Goal: Task Accomplishment & Management: Use online tool/utility

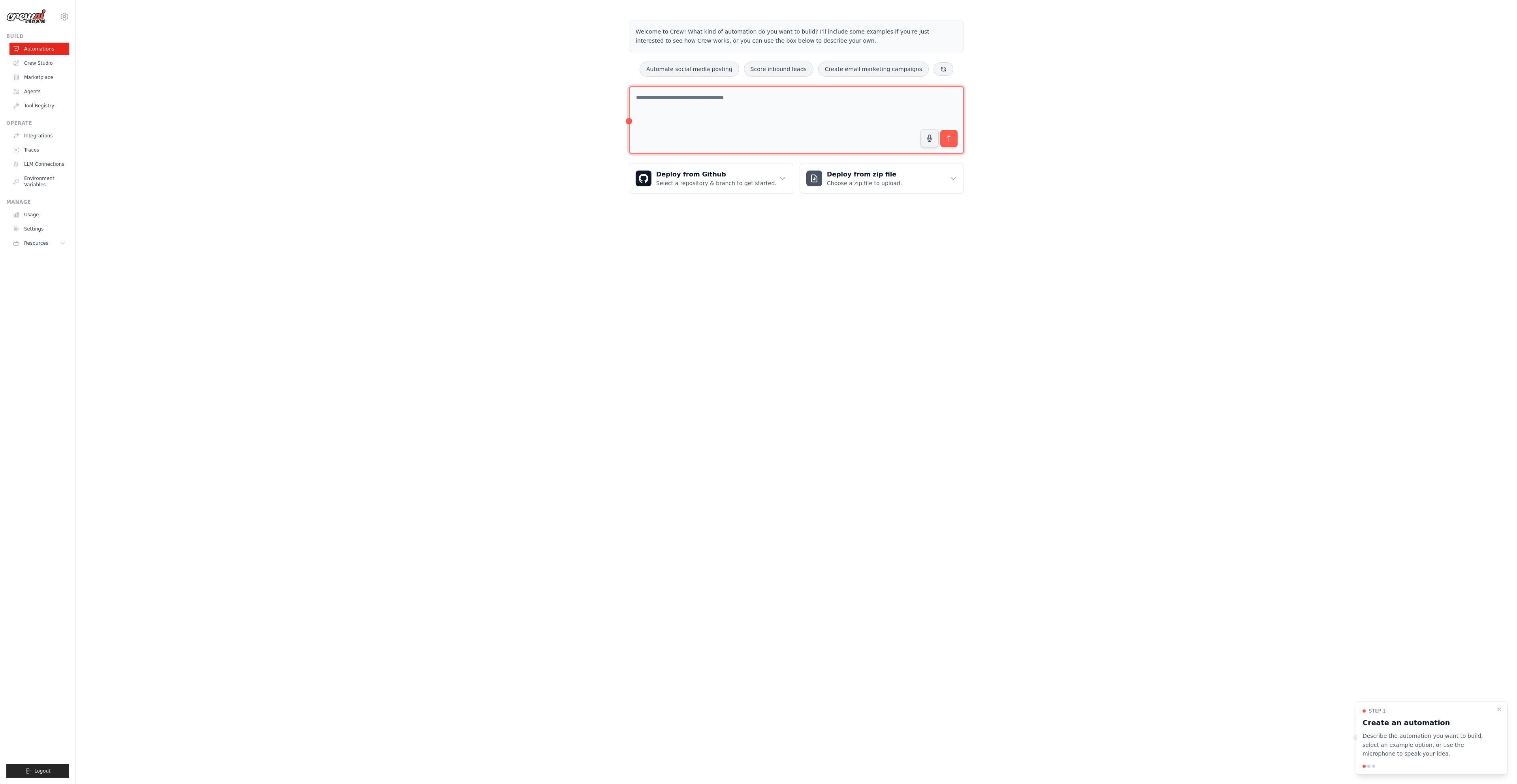
click at [681, 110] on textarea at bounding box center [796, 120] width 335 height 68
paste textarea "**********"
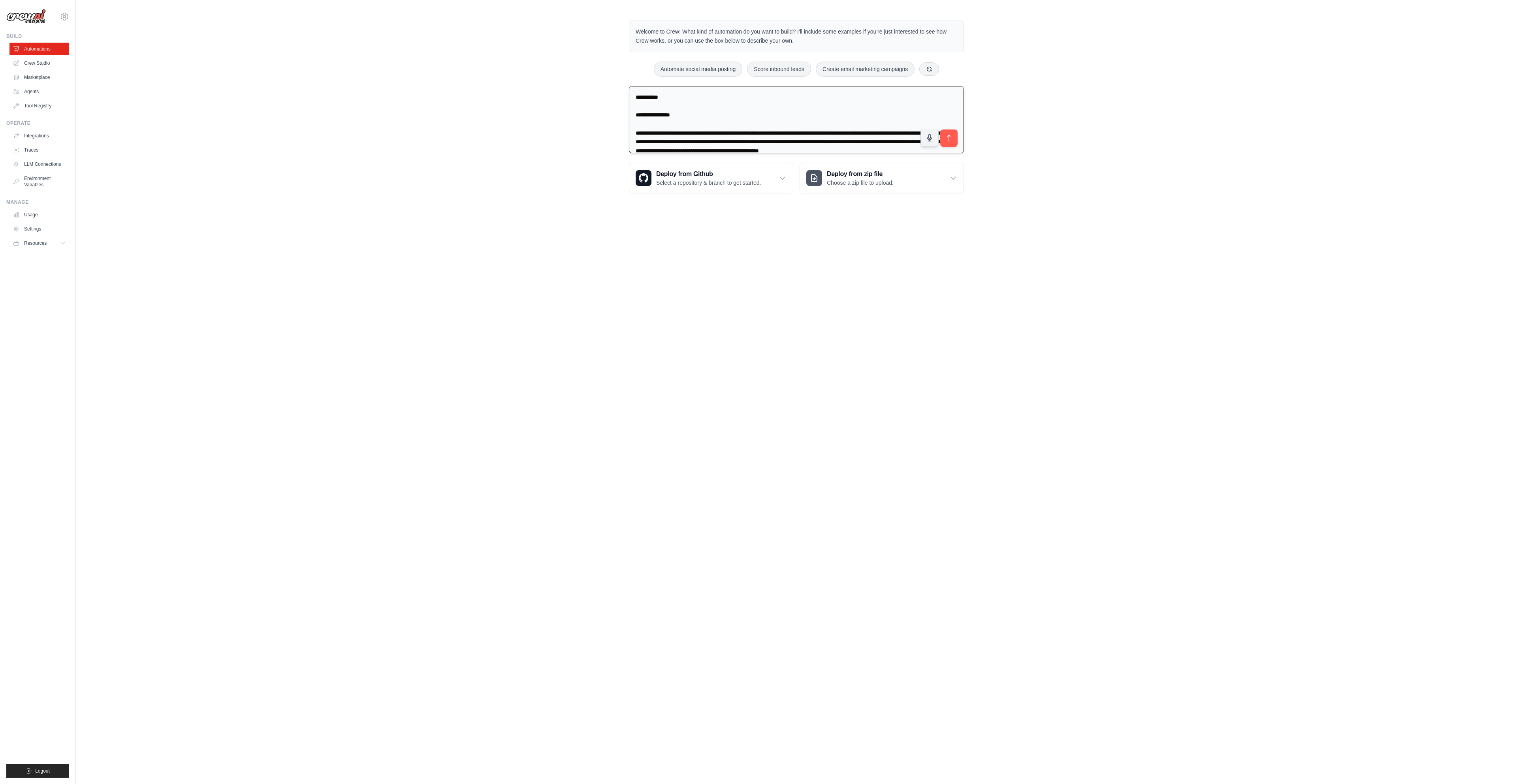
scroll to position [118, 0]
type textarea "**********"
click at [946, 140] on icon "submit" at bounding box center [949, 138] width 8 height 8
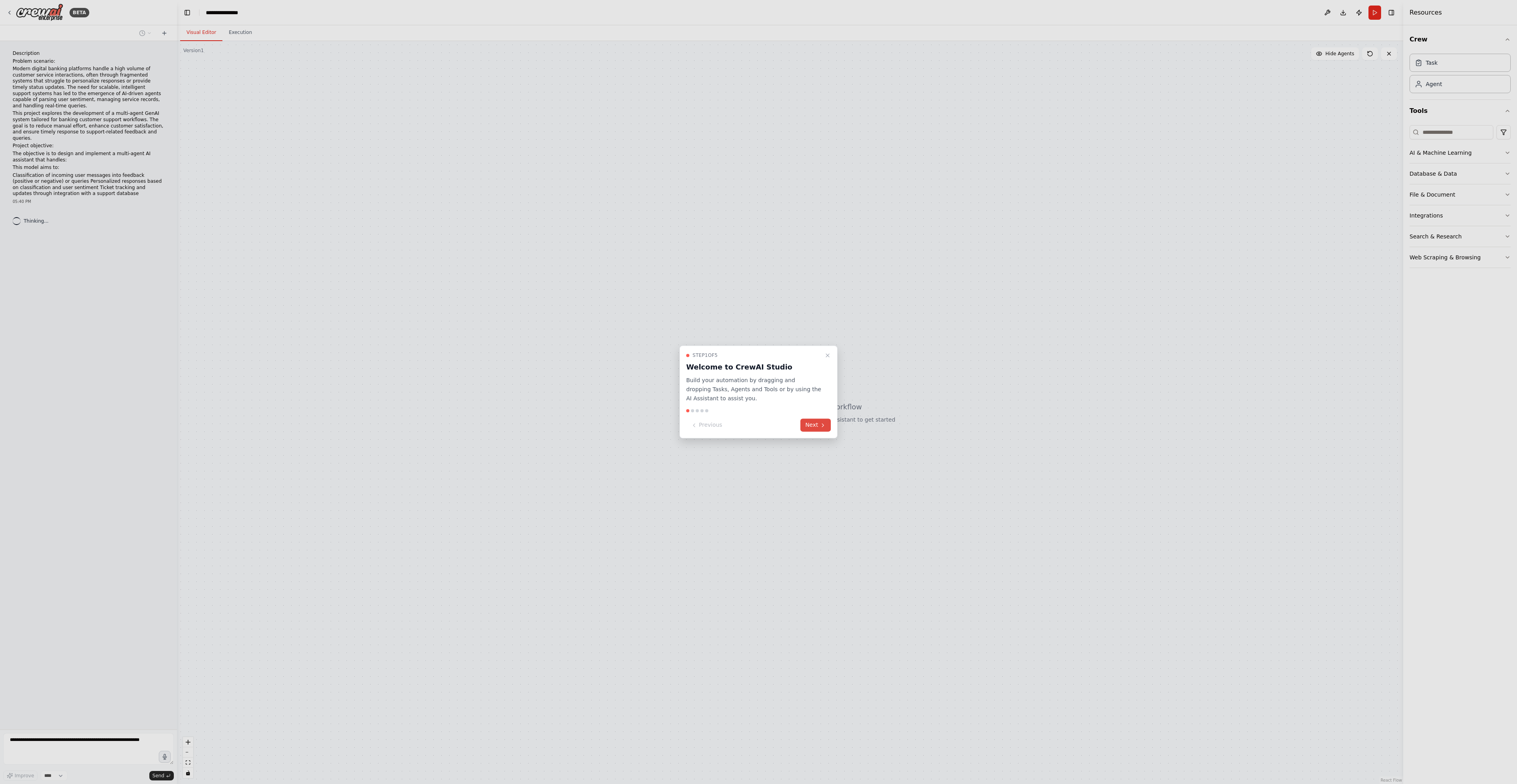
click at [819, 425] on button "Next" at bounding box center [816, 425] width 31 height 13
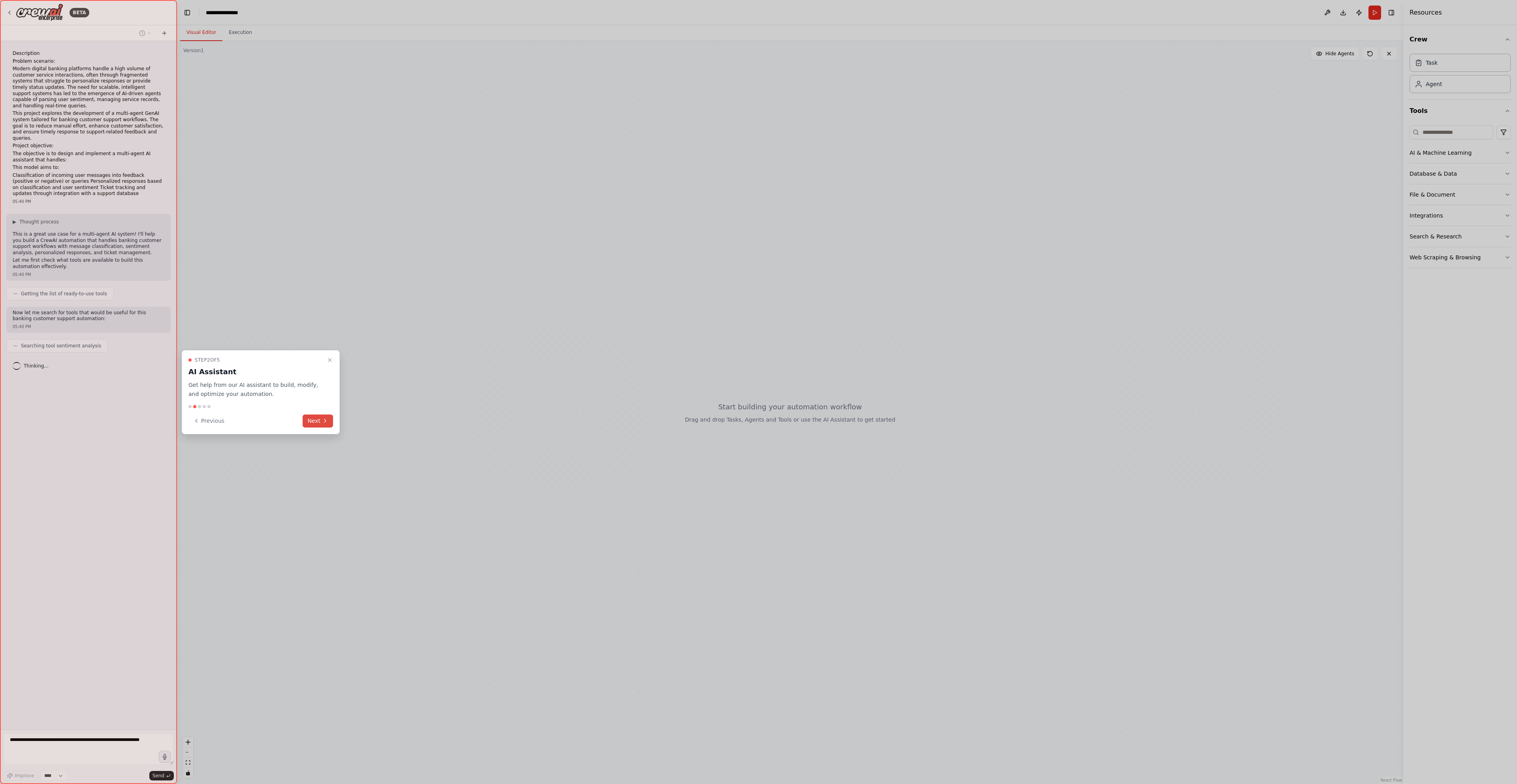
click at [314, 424] on button "Next" at bounding box center [318, 421] width 31 height 13
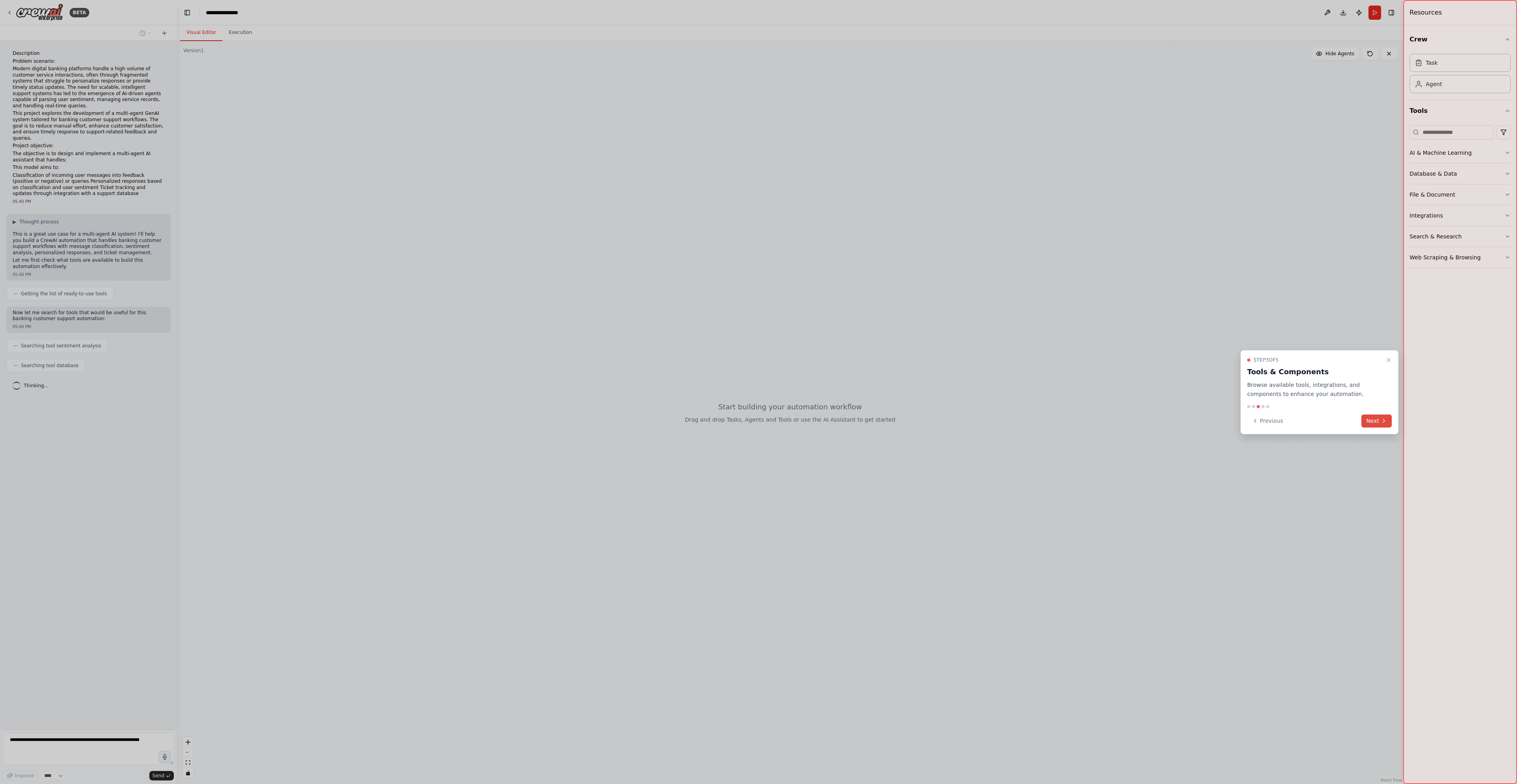
click at [1388, 421] on button "Next" at bounding box center [1377, 421] width 31 height 13
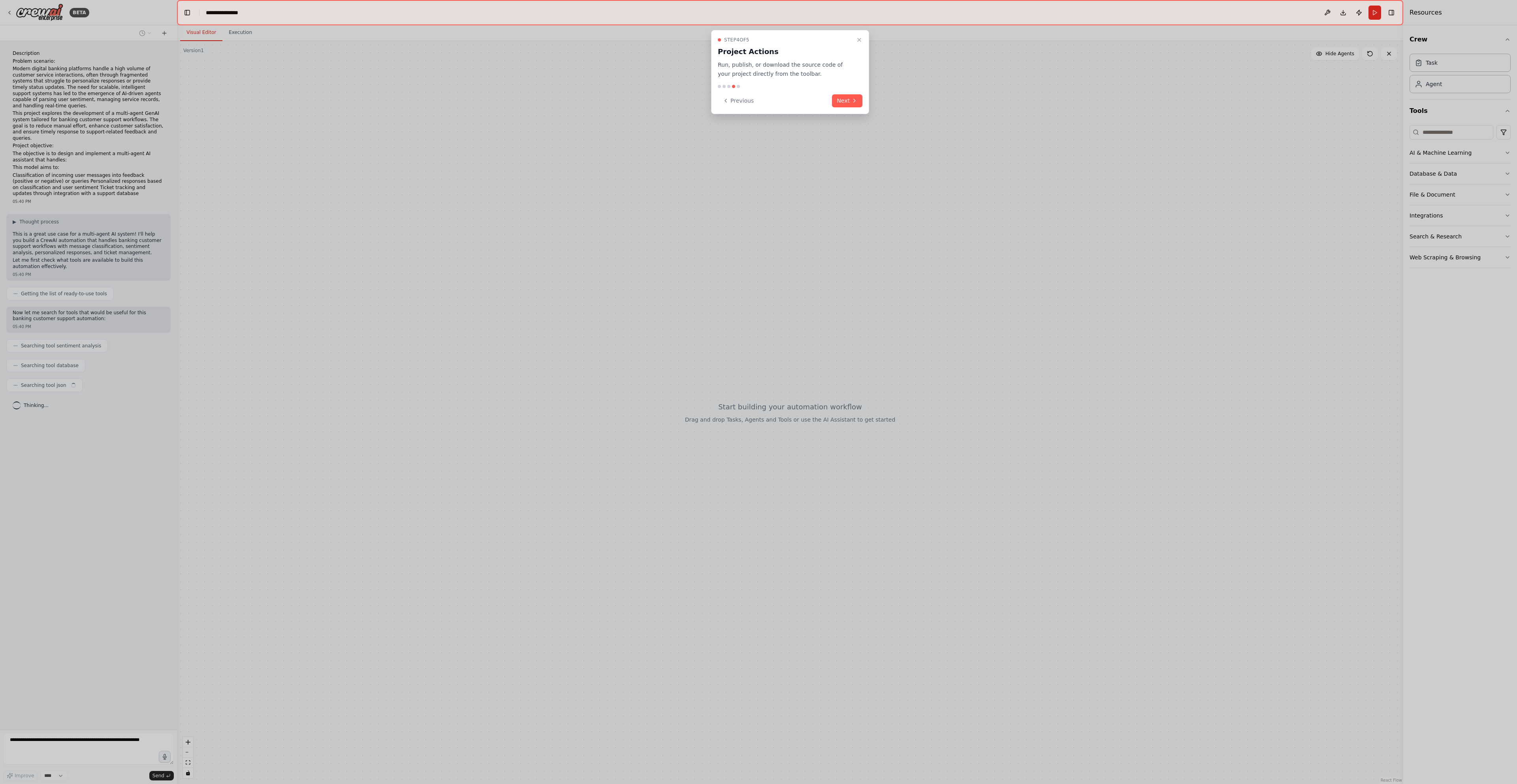
click at [842, 107] on div "Step 4 of 5 Project Actions Run, publish, or download the source code of your p…" at bounding box center [790, 72] width 158 height 84
click at [846, 100] on button "Next" at bounding box center [847, 100] width 31 height 13
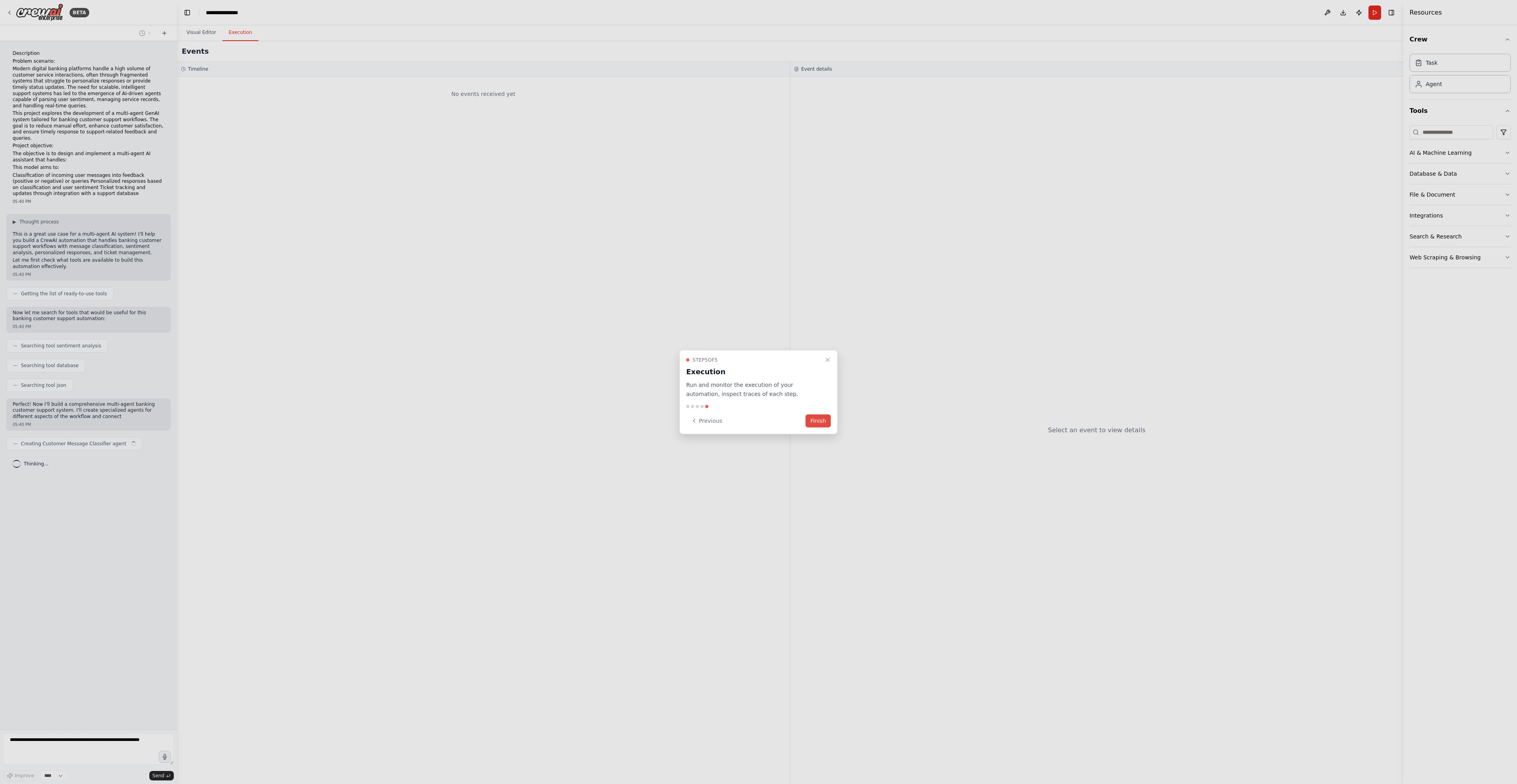
click at [818, 423] on button "Finish" at bounding box center [818, 421] width 25 height 13
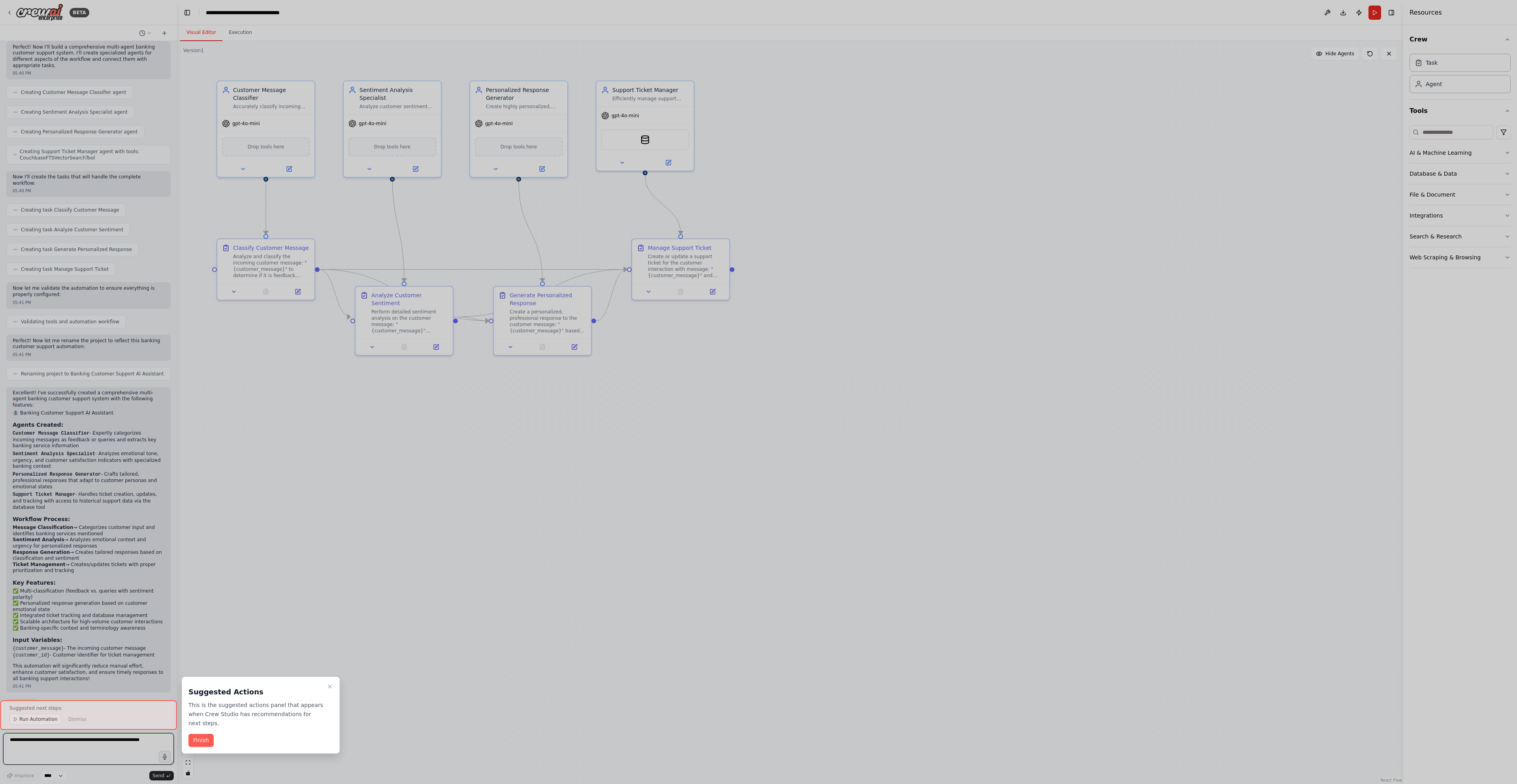
scroll to position [364, 0]
click at [196, 738] on button "Finish" at bounding box center [201, 740] width 25 height 13
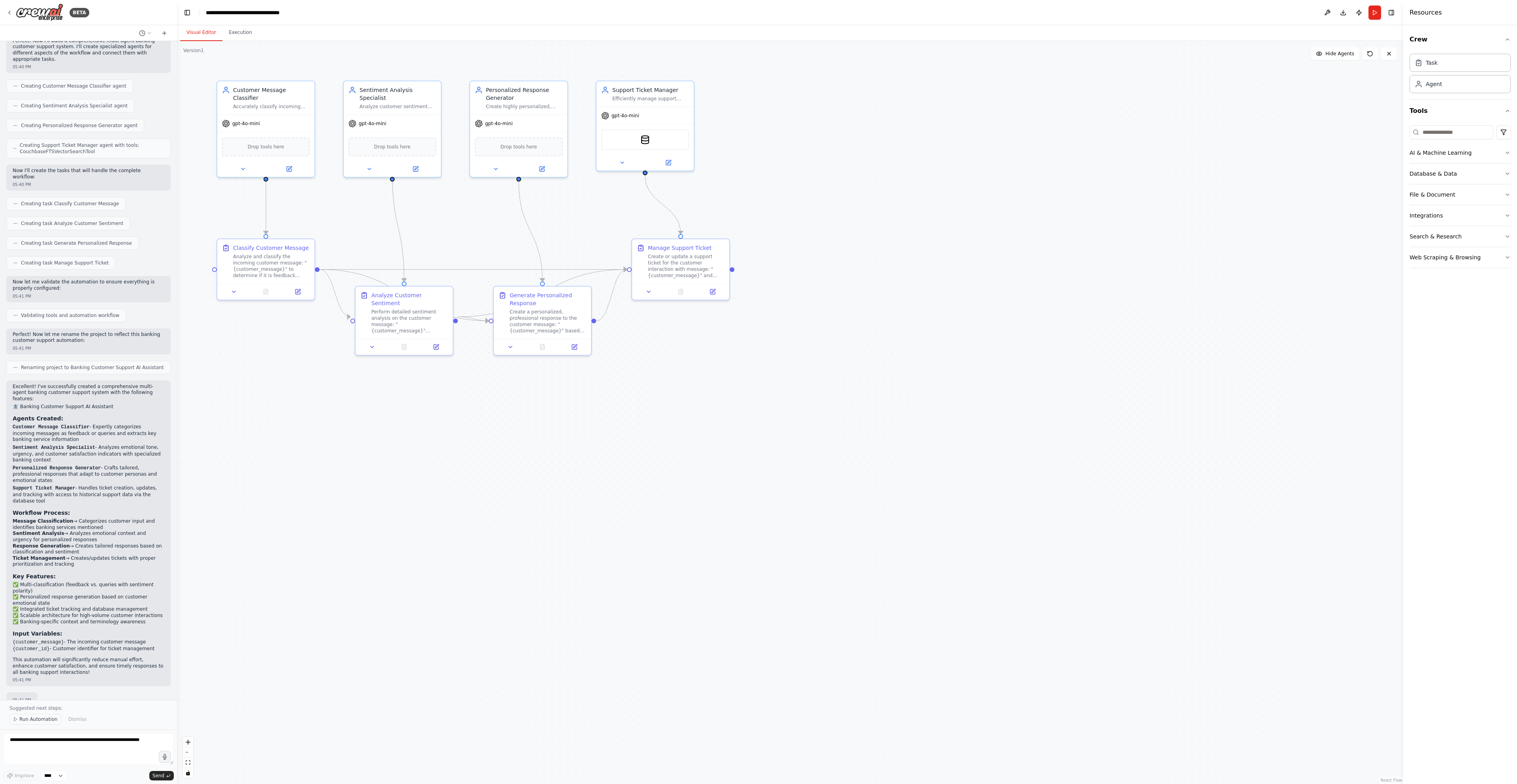
click at [40, 722] on span "Run Automation" at bounding box center [38, 720] width 38 height 6
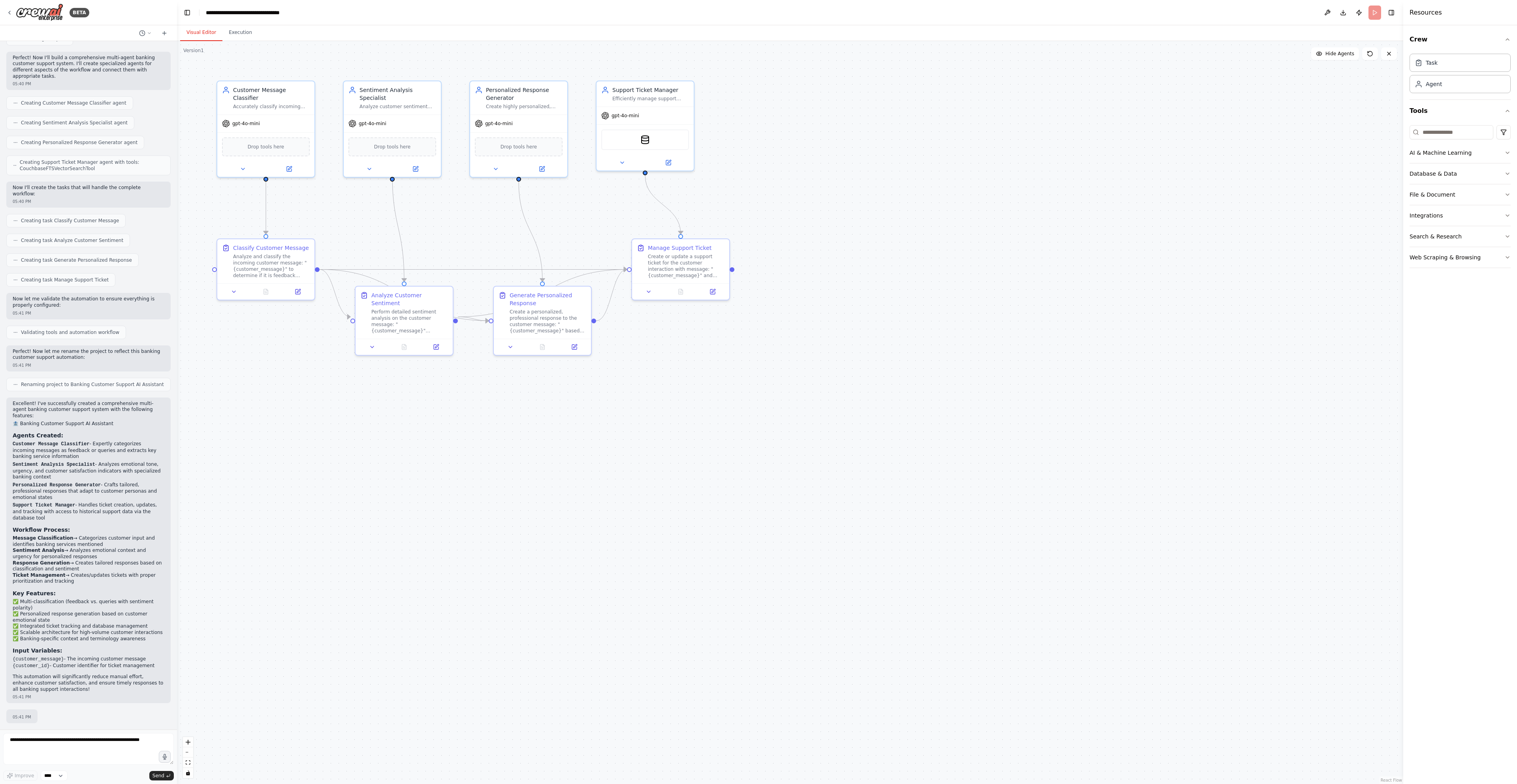
scroll to position [334, 0]
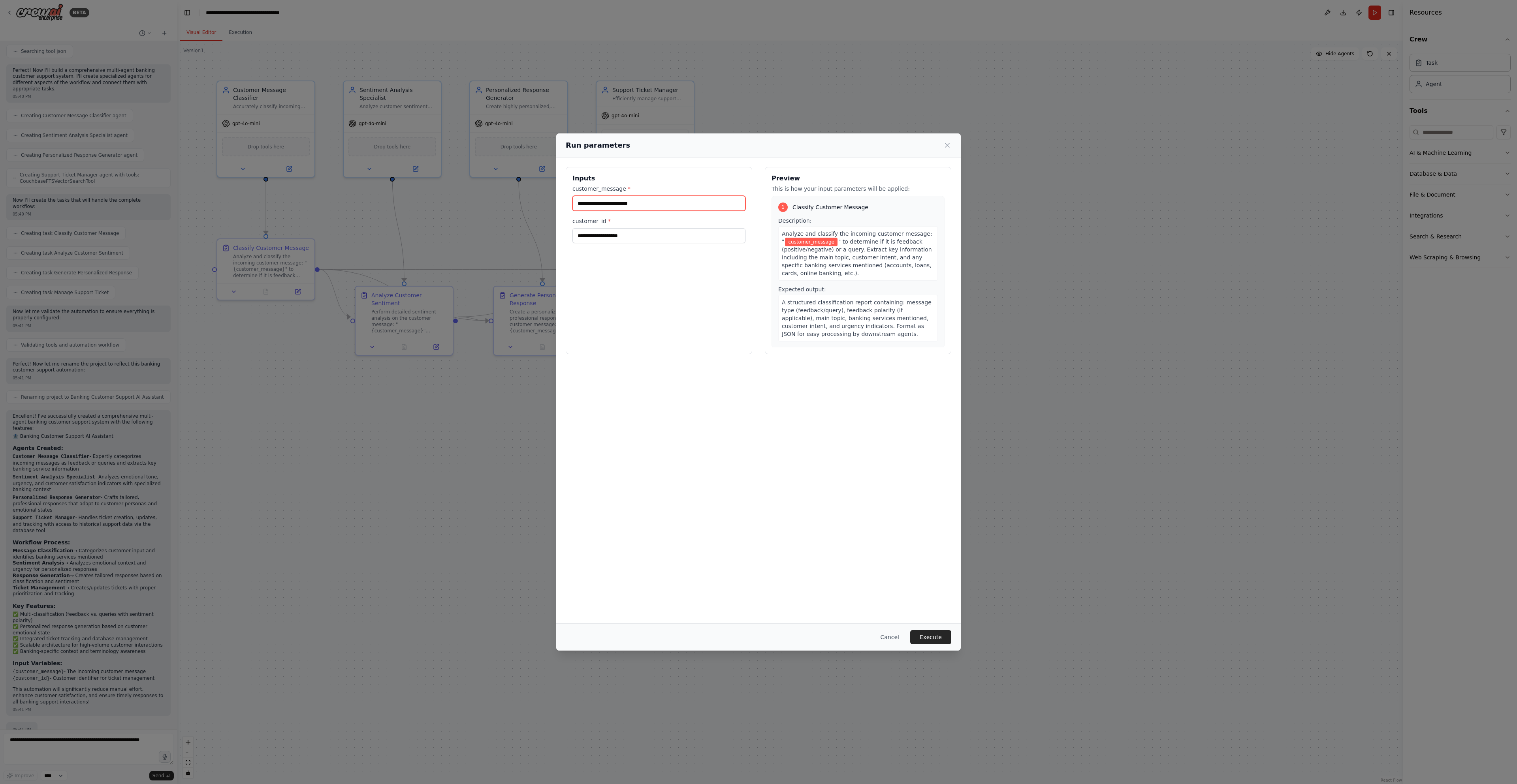
click at [630, 205] on input "customer_message *" at bounding box center [659, 204] width 173 height 15
click at [639, 203] on input "customer_message *" at bounding box center [659, 204] width 173 height 15
type input "**********"
click at [633, 240] on input "customer_id *" at bounding box center [659, 236] width 173 height 15
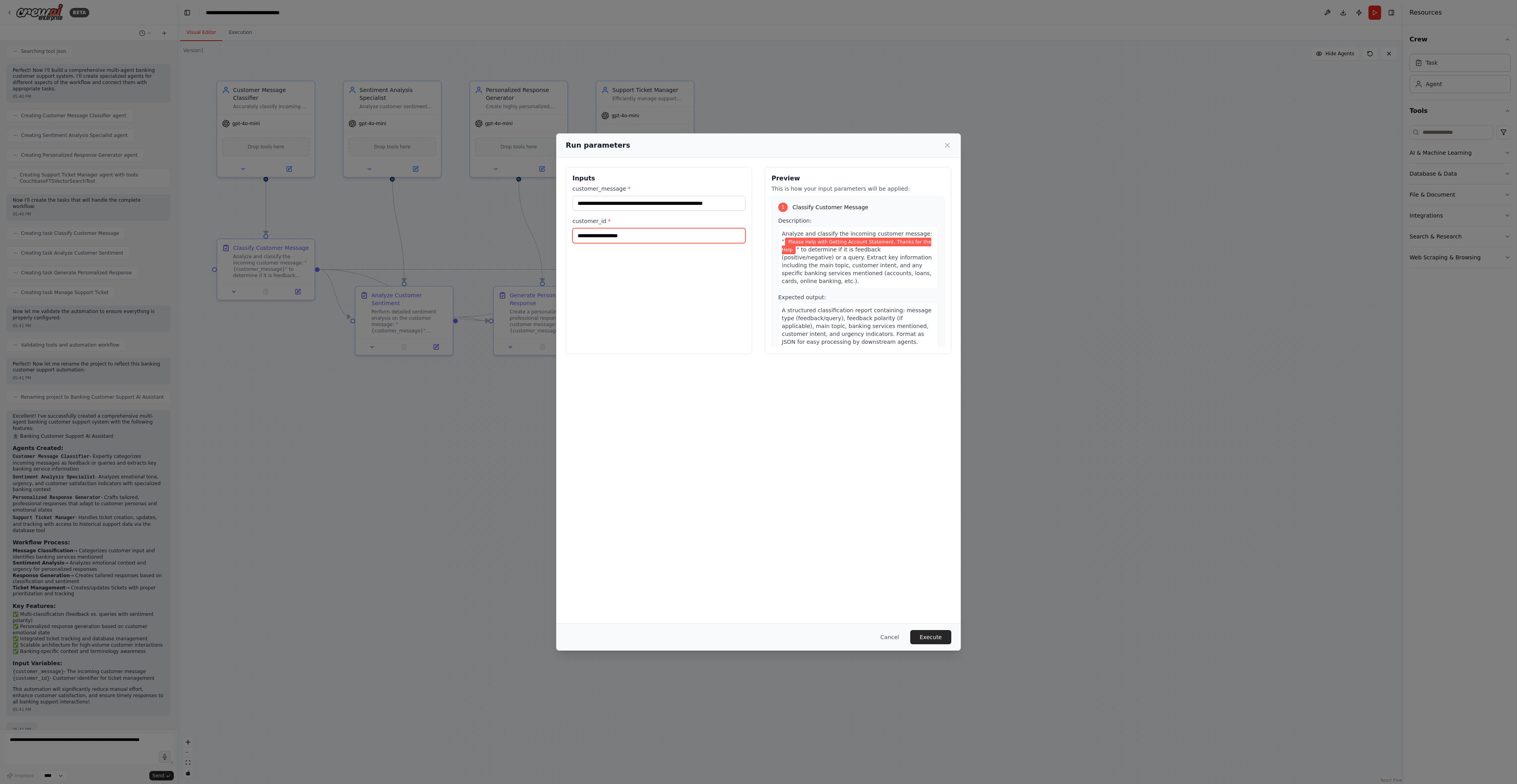
scroll to position [0, 0]
type input "*****"
click at [941, 641] on button "Execute" at bounding box center [931, 637] width 41 height 15
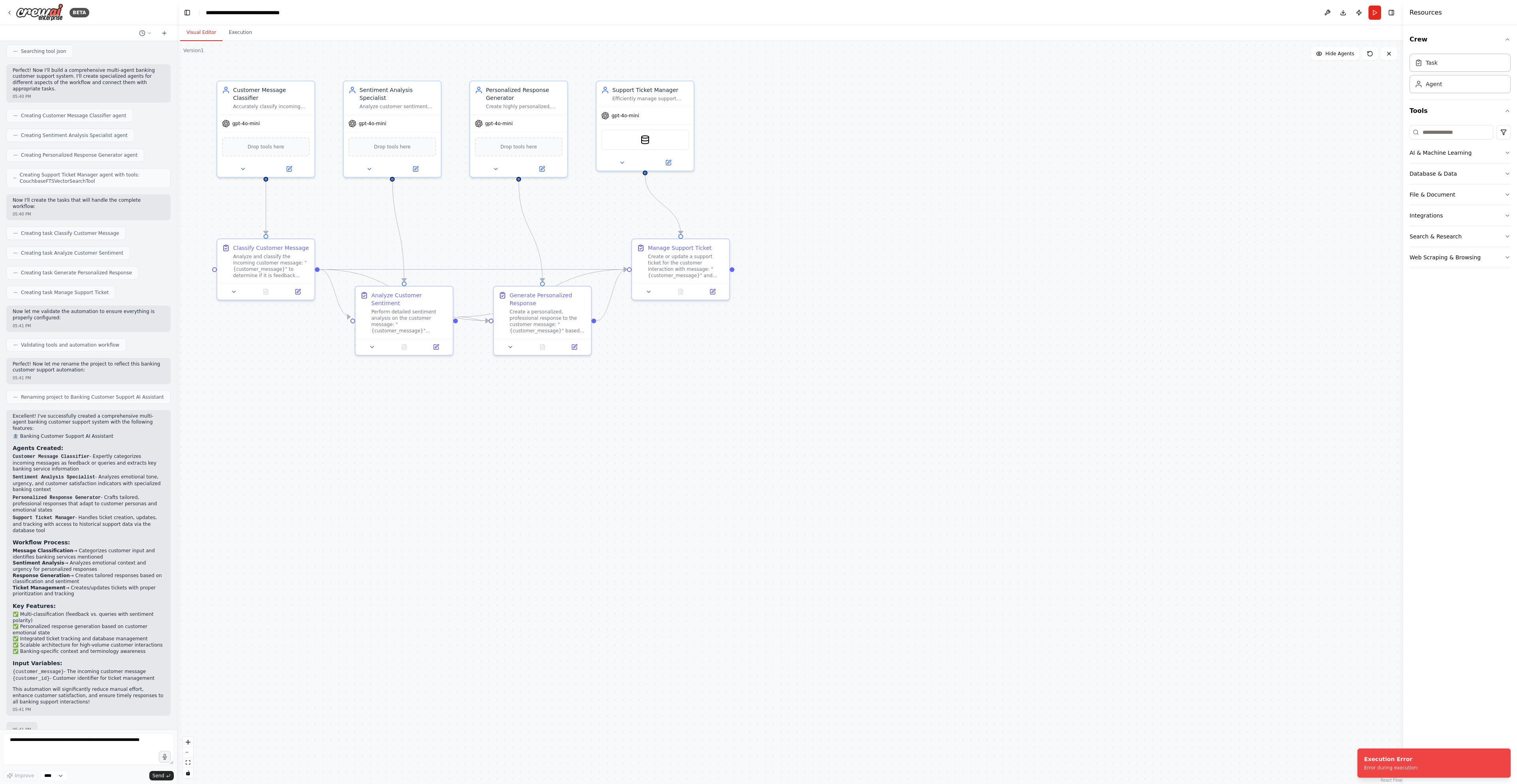
click at [1403, 779] on ol "Execution Error Error during execution:" at bounding box center [1433, 763] width 166 height 42
click at [1223, 449] on div ".deletable-edge-delete-btn { width: 20px; height: 20px; border: 0px solid #ffff…" at bounding box center [790, 413] width 1226 height 743
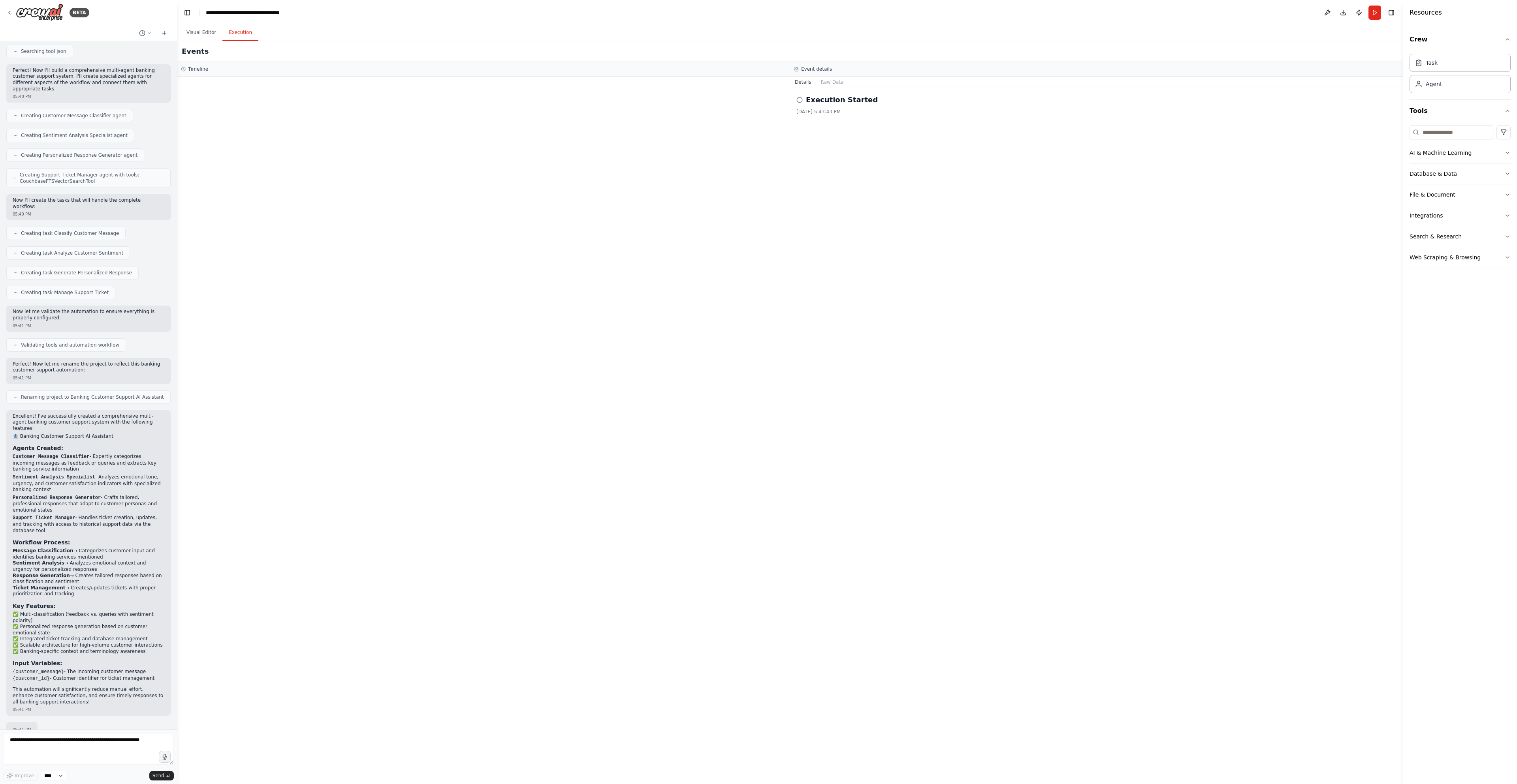
click at [246, 34] on button "Execution" at bounding box center [240, 33] width 36 height 17
click at [275, 113] on div at bounding box center [483, 430] width 612 height 707
click at [862, 114] on div "8/28/2025, 5:43:43 PM" at bounding box center [1096, 112] width 600 height 6
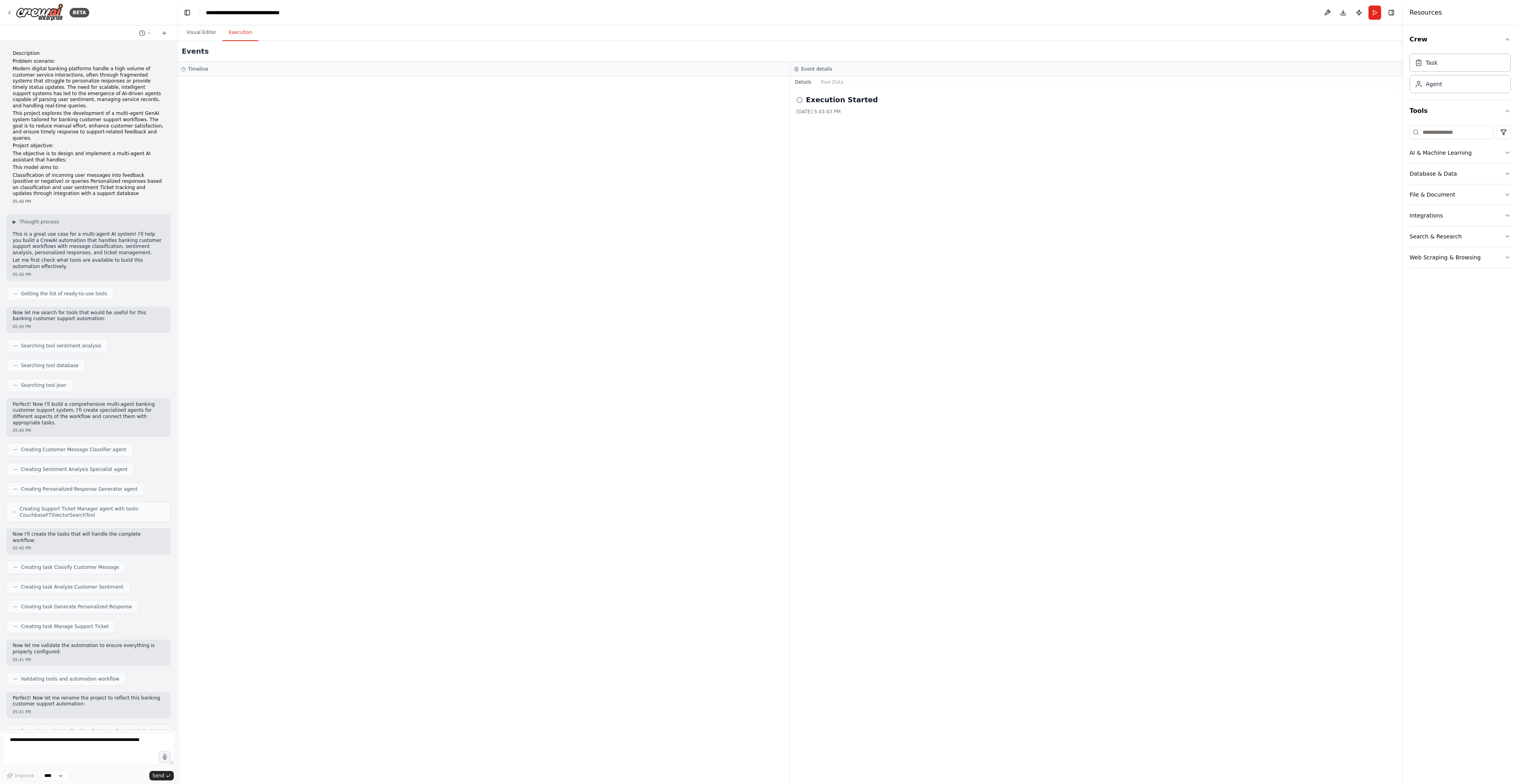
click at [207, 17] on header "**********" at bounding box center [790, 12] width 1226 height 25
click at [192, 12] on button "Toggle Left Sidebar" at bounding box center [187, 12] width 11 height 11
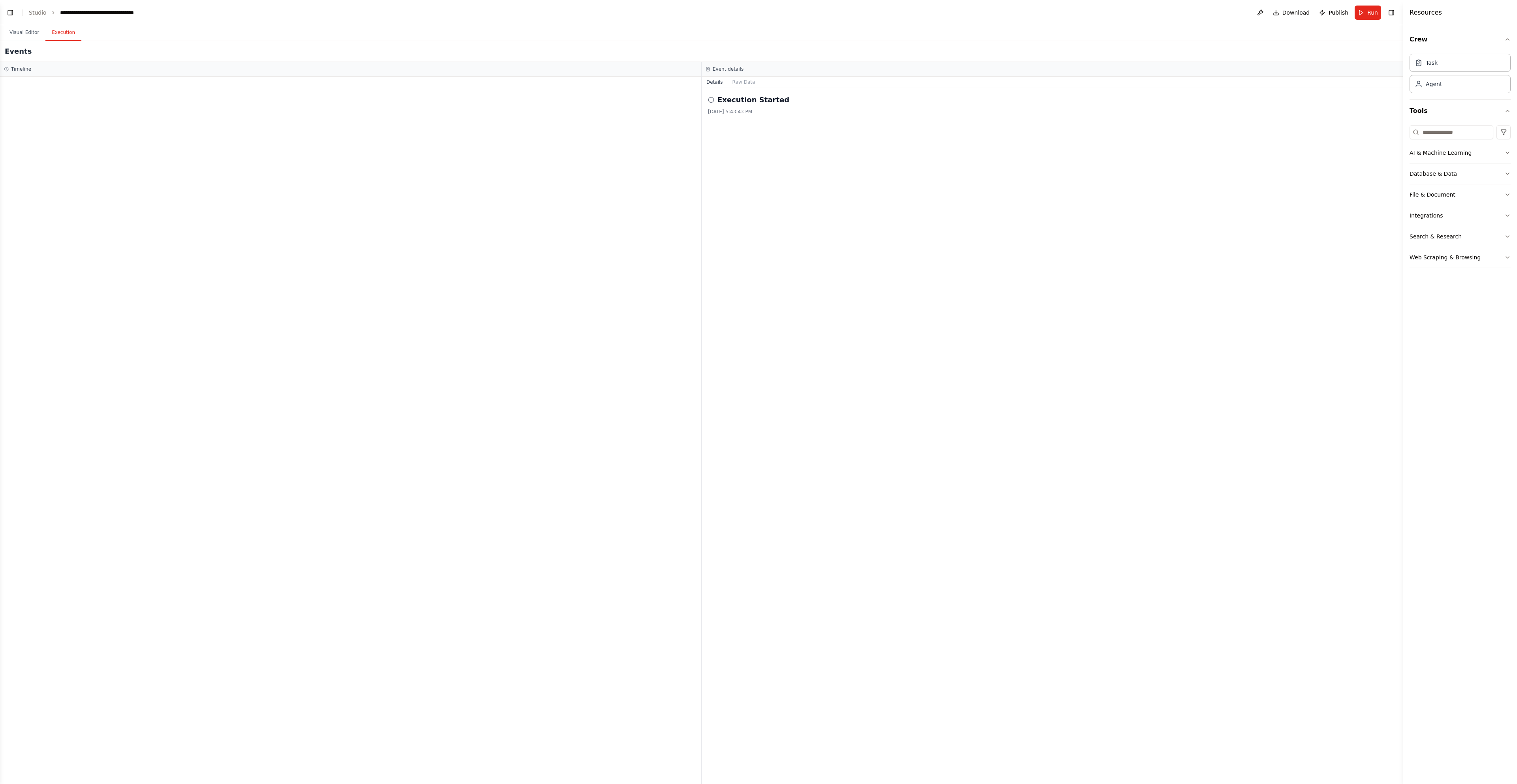
click at [17, 18] on header "**********" at bounding box center [701, 12] width 1403 height 25
click at [708, 100] on icon at bounding box center [711, 100] width 6 height 6
click at [739, 84] on button "Raw Data" at bounding box center [744, 82] width 32 height 11
click at [1448, 170] on button "Database & Data" at bounding box center [1460, 173] width 101 height 21
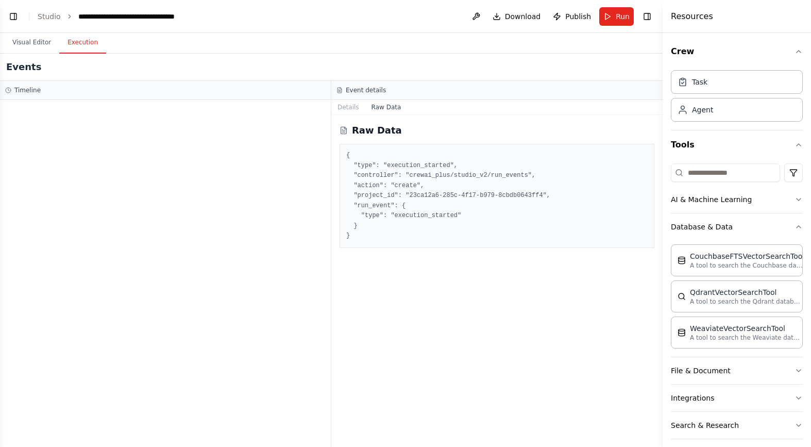
click at [182, 168] on div at bounding box center [165, 273] width 331 height 347
click at [608, 18] on button "Run" at bounding box center [616, 16] width 35 height 19
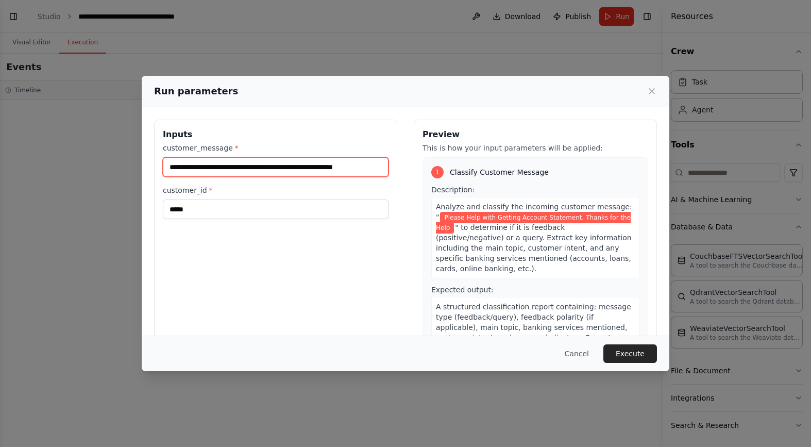
click at [340, 165] on input "**********" at bounding box center [276, 167] width 226 height 20
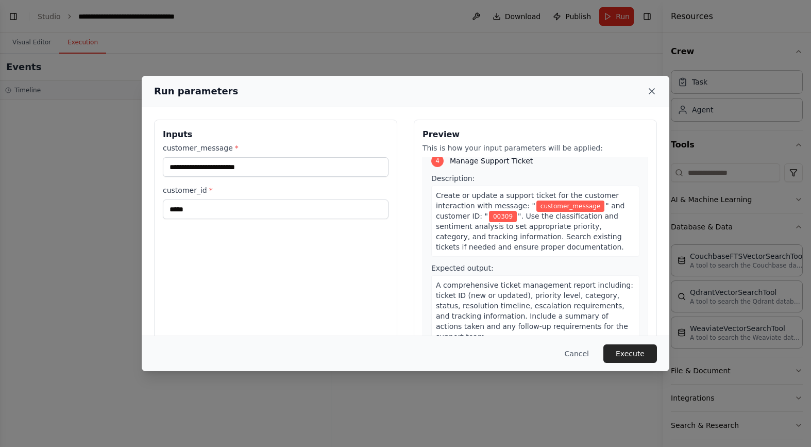
click at [648, 88] on icon at bounding box center [652, 91] width 10 height 10
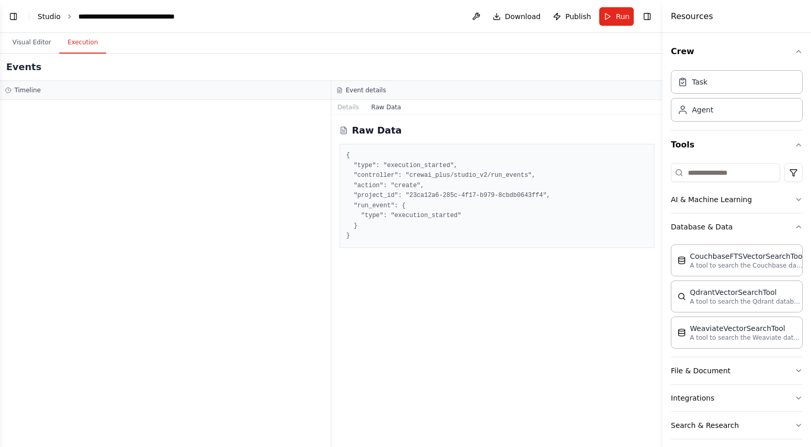
click at [55, 15] on link "Studio" at bounding box center [49, 16] width 23 height 8
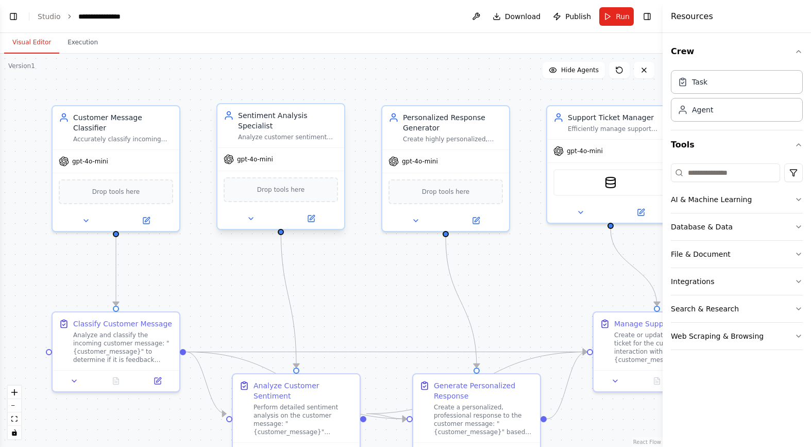
scroll to position [986, 0]
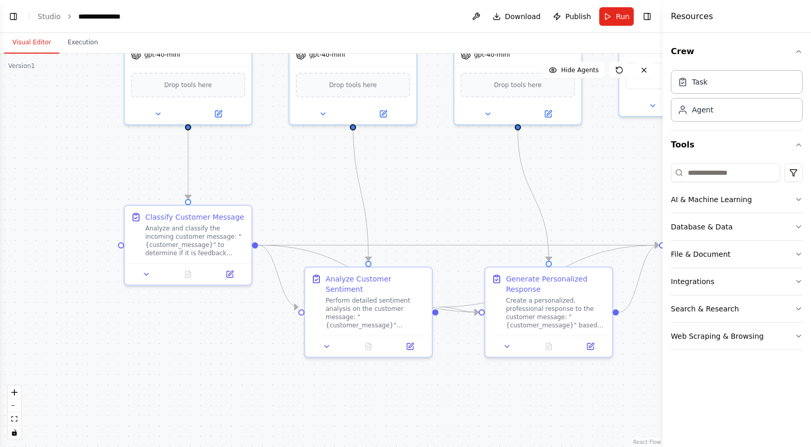
drag, startPoint x: 532, startPoint y: 301, endPoint x: 617, endPoint y: 206, distance: 127.7
click at [620, 205] on div ".deletable-edge-delete-btn { width: 20px; height: 20px; border: 0px solid #ffff…" at bounding box center [331, 250] width 663 height 393
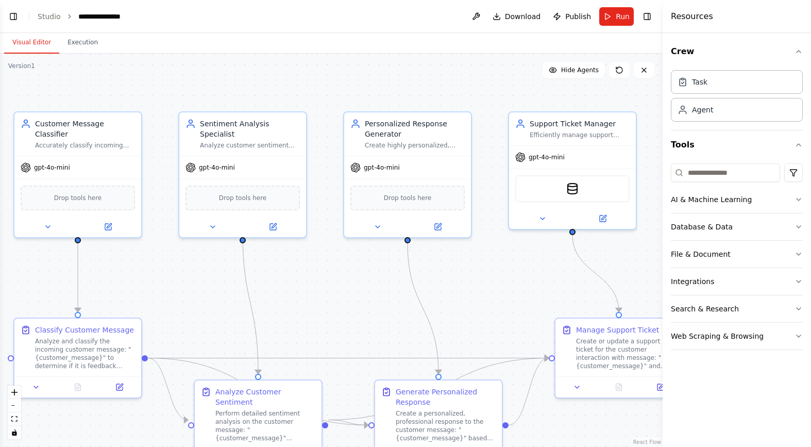
drag, startPoint x: 473, startPoint y: 194, endPoint x: 346, endPoint y: 296, distance: 162.3
click at [346, 296] on div ".deletable-edge-delete-btn { width: 20px; height: 20px; border: 0px solid #ffff…" at bounding box center [331, 250] width 663 height 393
click at [709, 222] on button "Database & Data" at bounding box center [737, 226] width 132 height 27
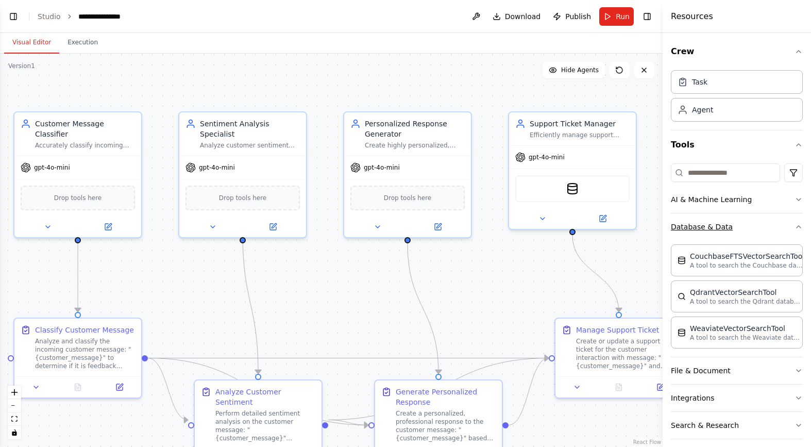
click at [709, 222] on button "Database & Data" at bounding box center [737, 226] width 132 height 27
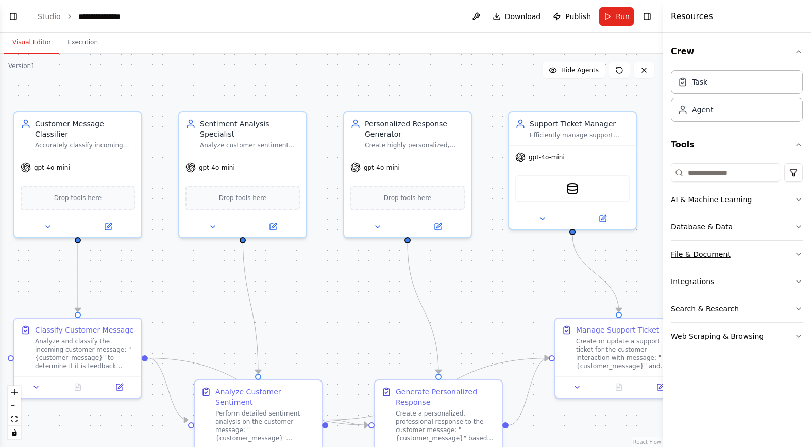
click at [701, 254] on button "File & Document" at bounding box center [737, 254] width 132 height 27
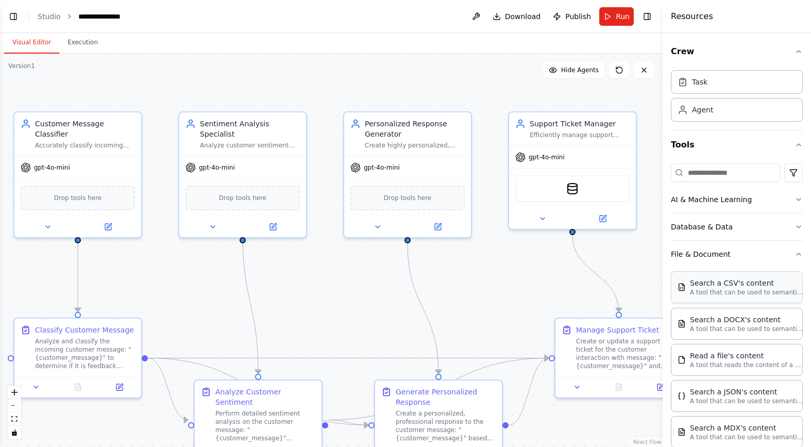
click at [723, 287] on div "Search a CSV's content" at bounding box center [746, 283] width 113 height 10
click at [85, 192] on div "CSVSearchTool" at bounding box center [78, 196] width 114 height 27
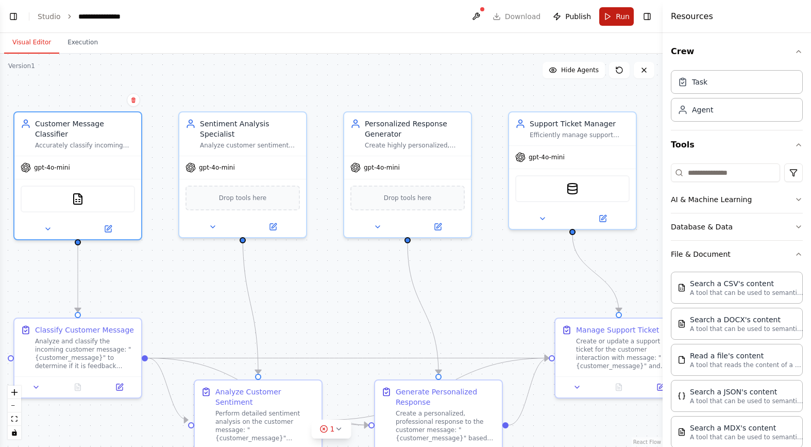
click at [615, 22] on button "Run" at bounding box center [616, 16] width 35 height 19
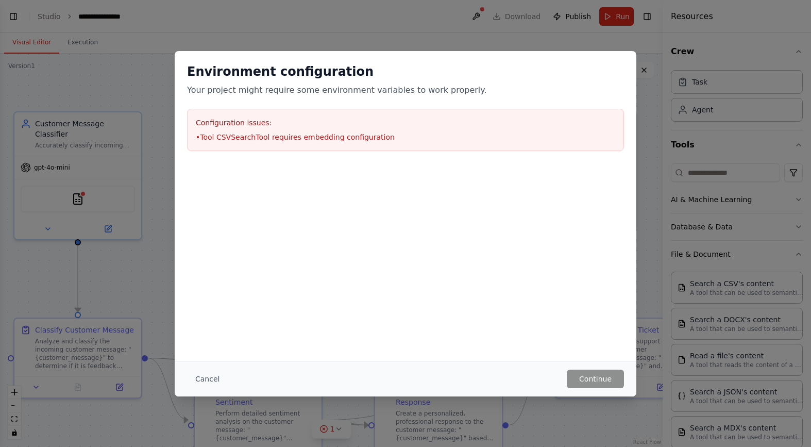
click at [377, 134] on li "• Tool CSVSearchTool requires embedding configuration" at bounding box center [405, 137] width 419 height 10
drag, startPoint x: 177, startPoint y: 387, endPoint x: 203, endPoint y: 377, distance: 27.1
click at [177, 387] on div "Cancel Continue" at bounding box center [406, 379] width 462 height 36
click at [203, 377] on button "Cancel" at bounding box center [207, 379] width 41 height 19
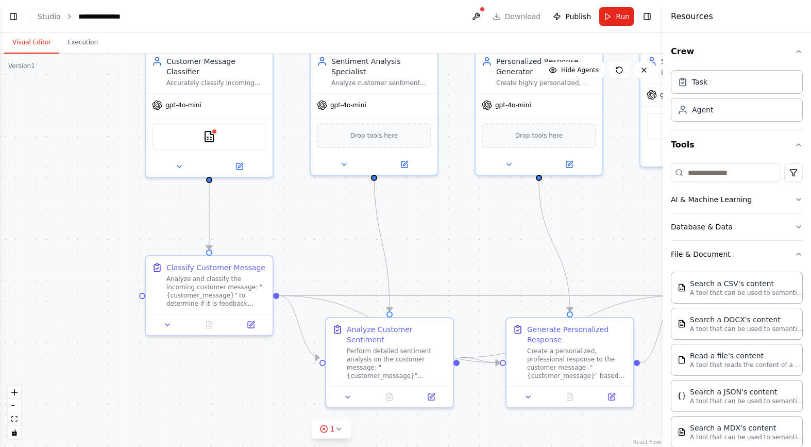
drag, startPoint x: 156, startPoint y: 266, endPoint x: 287, endPoint y: 204, distance: 145.5
click at [287, 204] on div ".deletable-edge-delete-btn { width: 20px; height: 20px; border: 0px solid #ffff…" at bounding box center [331, 250] width 663 height 393
click at [235, 123] on div "CSVSearchTool" at bounding box center [209, 134] width 114 height 27
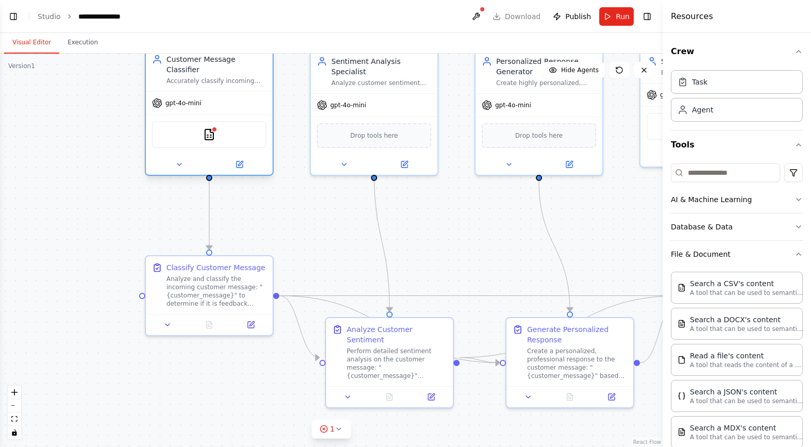
click at [229, 123] on div "CSVSearchTool" at bounding box center [209, 134] width 114 height 27
drag, startPoint x: 201, startPoint y: 127, endPoint x: 219, endPoint y: 132, distance: 18.6
click at [219, 132] on div "CSVSearchTool" at bounding box center [209, 134] width 114 height 27
click at [236, 160] on icon at bounding box center [240, 164] width 8 height 8
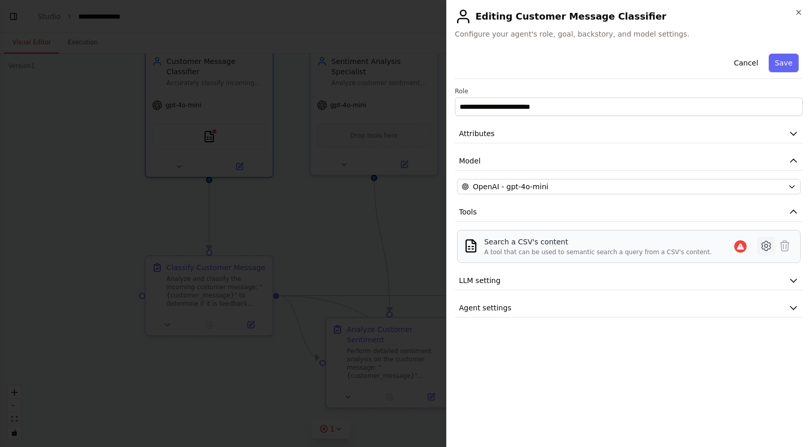
click at [765, 246] on icon at bounding box center [766, 245] width 3 height 3
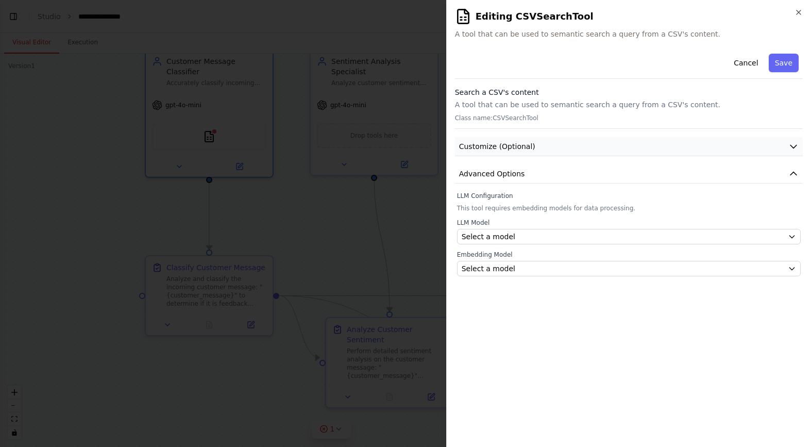
click at [570, 141] on button "Customize (Optional)" at bounding box center [629, 146] width 348 height 19
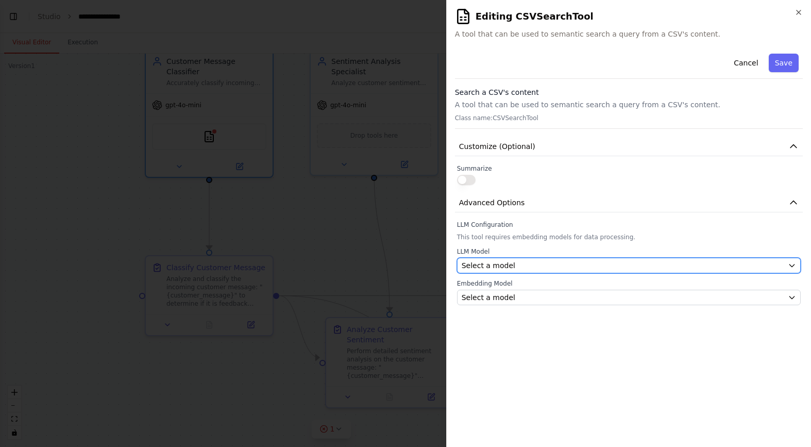
click at [596, 266] on div "Select a model" at bounding box center [623, 265] width 322 height 10
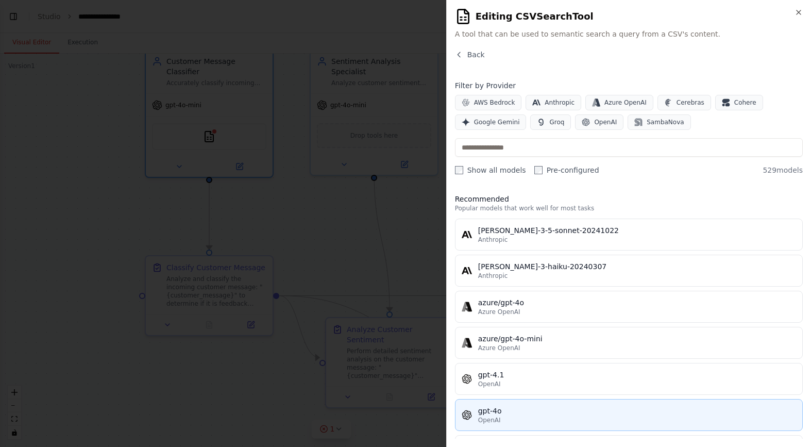
scroll to position [4, 0]
click at [550, 417] on div "OpenAI" at bounding box center [637, 418] width 318 height 8
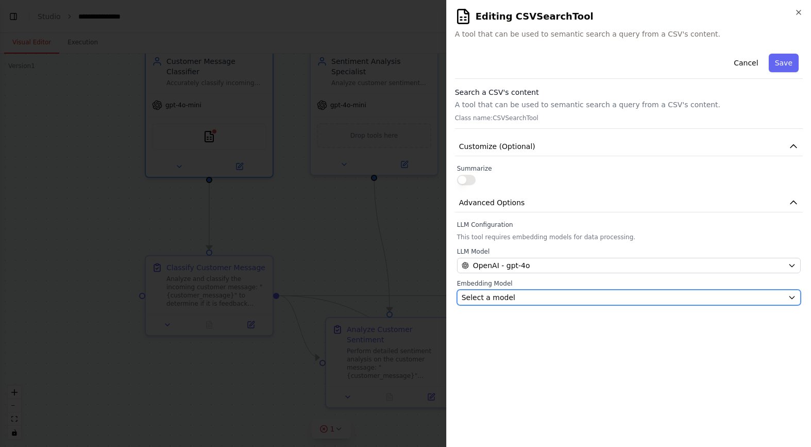
click at [563, 299] on div "Select a model" at bounding box center [623, 297] width 322 height 10
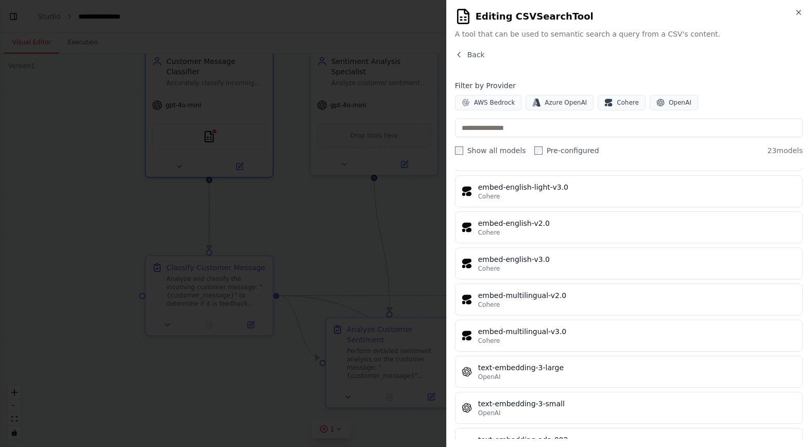
scroll to position [535, 0]
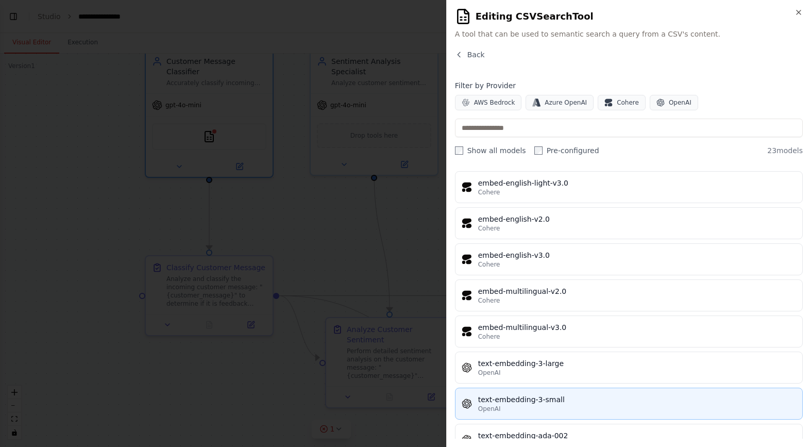
click at [601, 405] on div "OpenAI" at bounding box center [637, 409] width 318 height 8
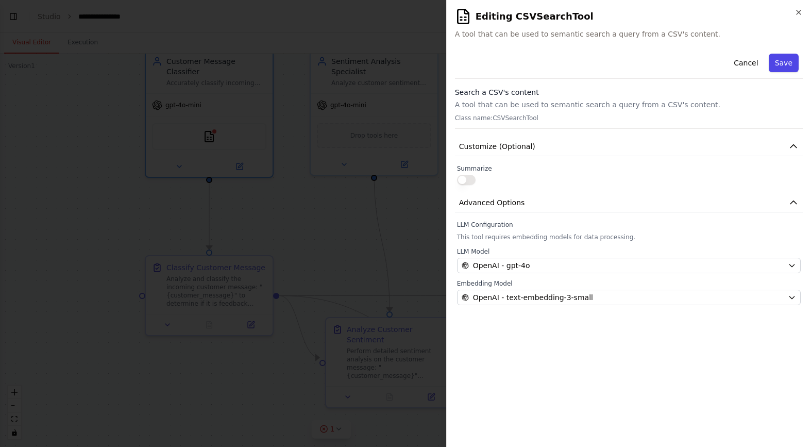
click at [786, 69] on button "Save" at bounding box center [784, 63] width 30 height 19
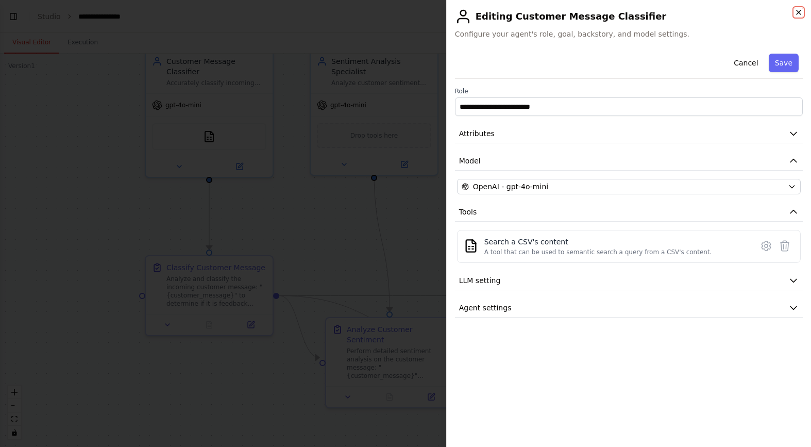
click at [796, 12] on icon "button" at bounding box center [799, 12] width 8 height 8
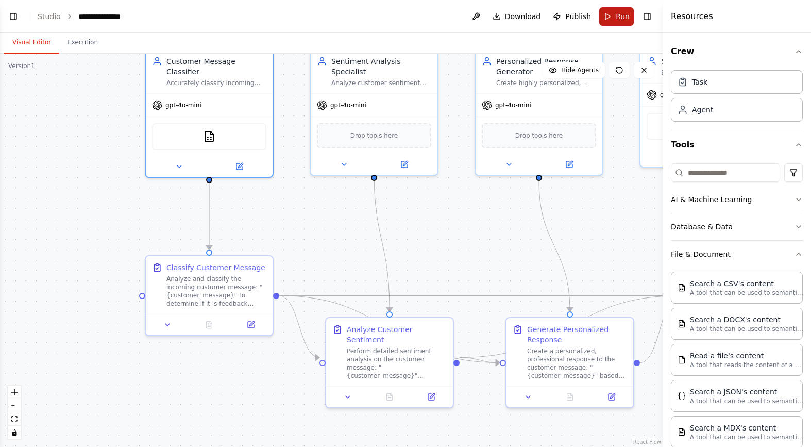
click at [618, 21] on span "Run" at bounding box center [623, 16] width 14 height 10
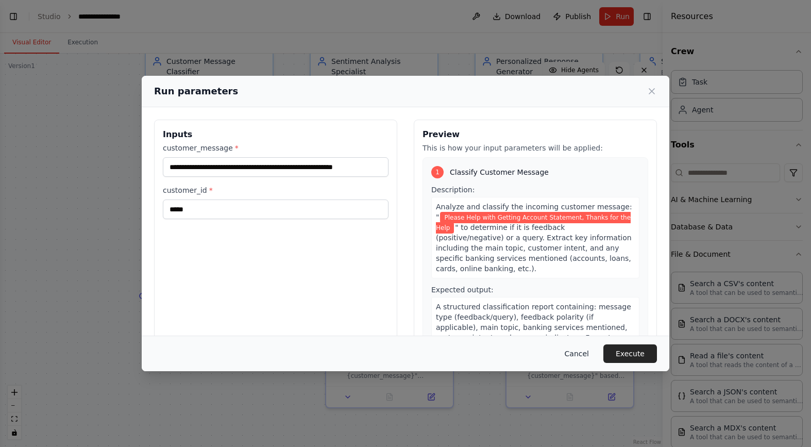
click at [591, 359] on button "Cancel" at bounding box center [577, 353] width 41 height 19
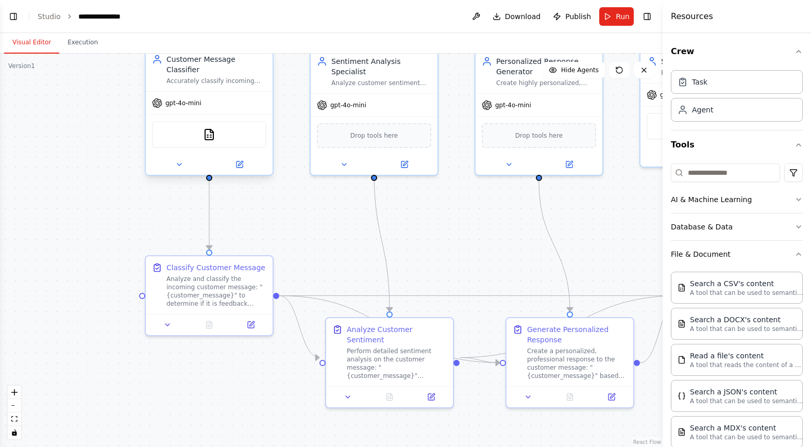
click at [215, 127] on div "CSVSearchTool" at bounding box center [209, 134] width 114 height 27
click at [236, 160] on icon at bounding box center [240, 164] width 8 height 8
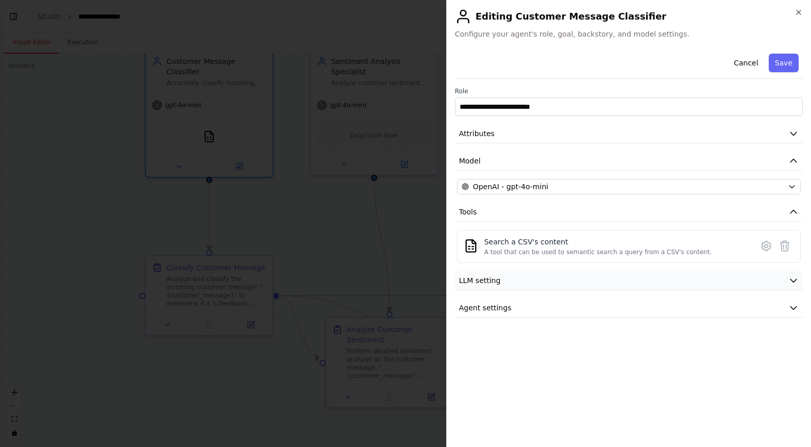
click at [601, 283] on button "LLM setting" at bounding box center [629, 280] width 348 height 19
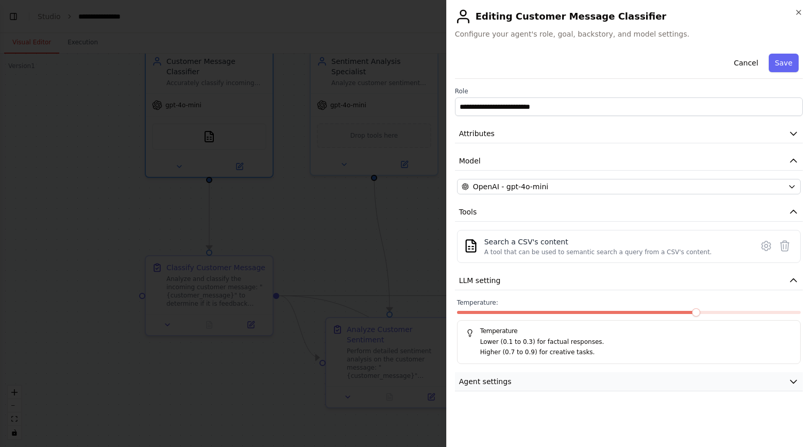
click at [596, 383] on button "Agent settings" at bounding box center [629, 381] width 348 height 19
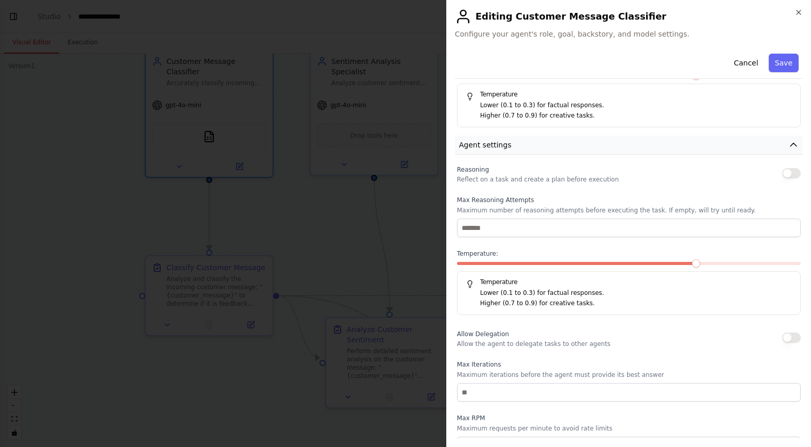
scroll to position [0, 0]
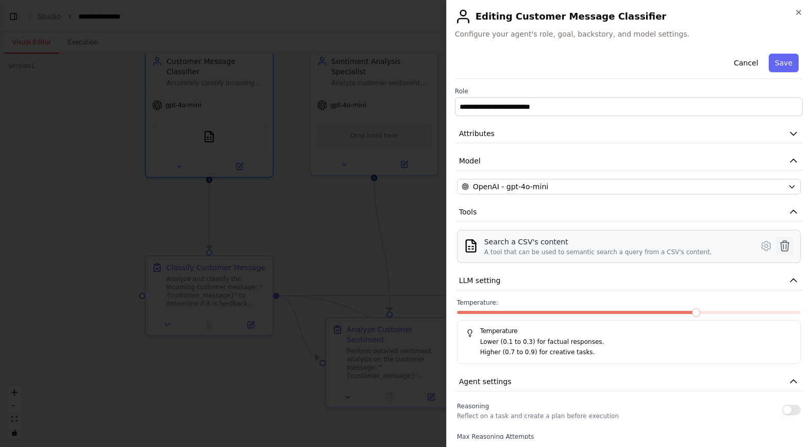
click at [776, 247] on button at bounding box center [785, 246] width 19 height 19
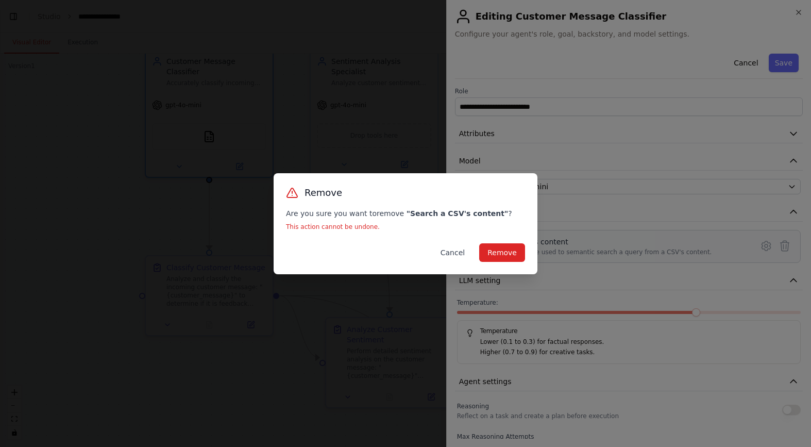
click at [447, 251] on button "Cancel" at bounding box center [452, 252] width 41 height 19
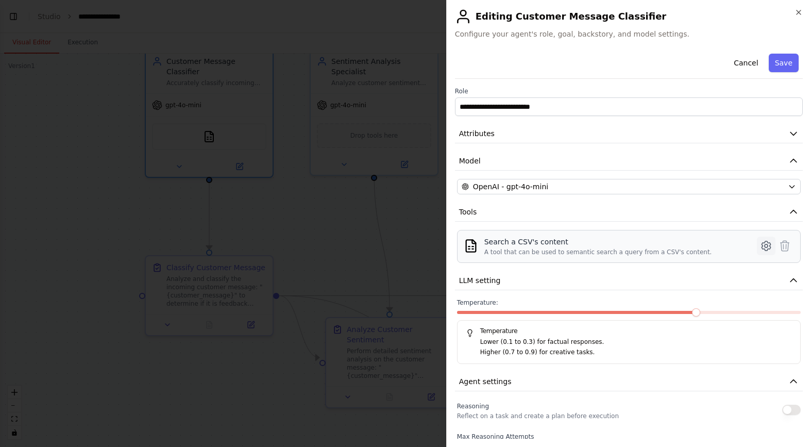
click at [760, 246] on icon at bounding box center [766, 246] width 12 height 12
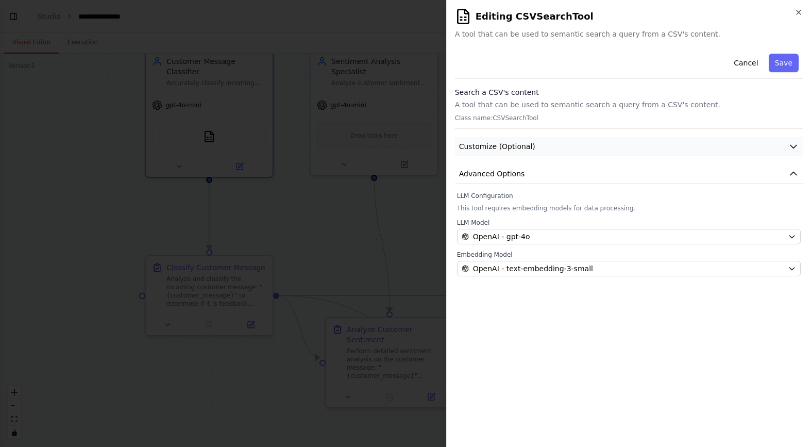
click at [752, 152] on button "Customize (Optional)" at bounding box center [629, 146] width 348 height 19
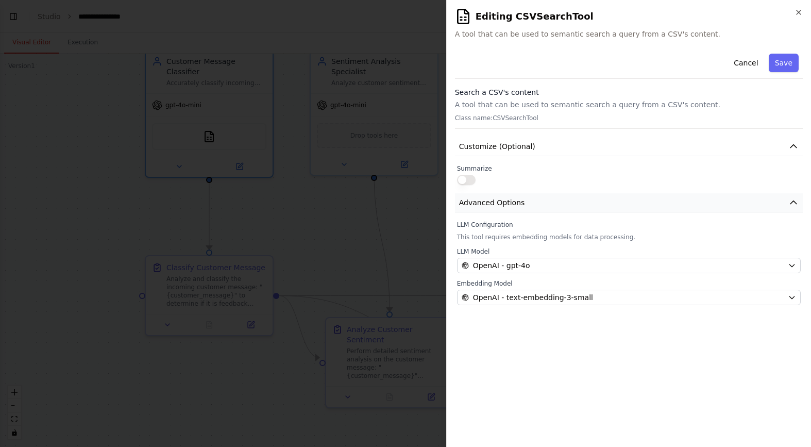
click at [535, 204] on button "Advanced Options" at bounding box center [629, 202] width 348 height 19
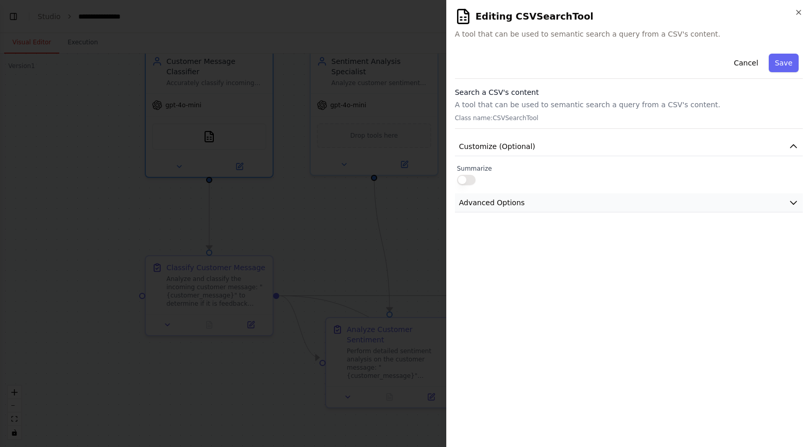
click at [535, 204] on button "Advanced Options" at bounding box center [629, 202] width 348 height 19
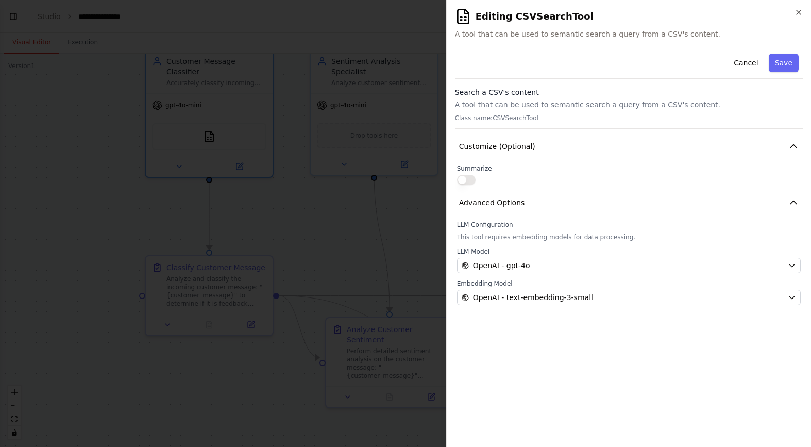
click at [524, 115] on p "Class name: CSVSearchTool" at bounding box center [629, 118] width 348 height 8
click at [797, 14] on icon "button" at bounding box center [799, 12] width 4 height 4
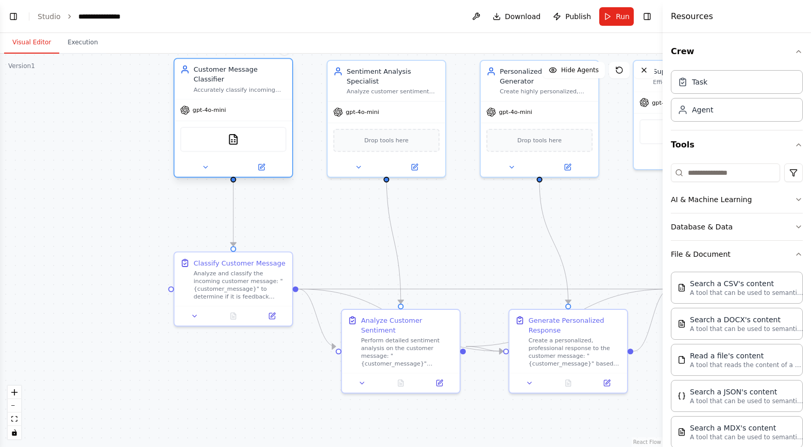
click at [243, 89] on div "Customer Message Classifier Accurately classify incoming customer messages as e…" at bounding box center [233, 79] width 117 height 40
click at [726, 229] on button "Database & Data" at bounding box center [737, 226] width 132 height 27
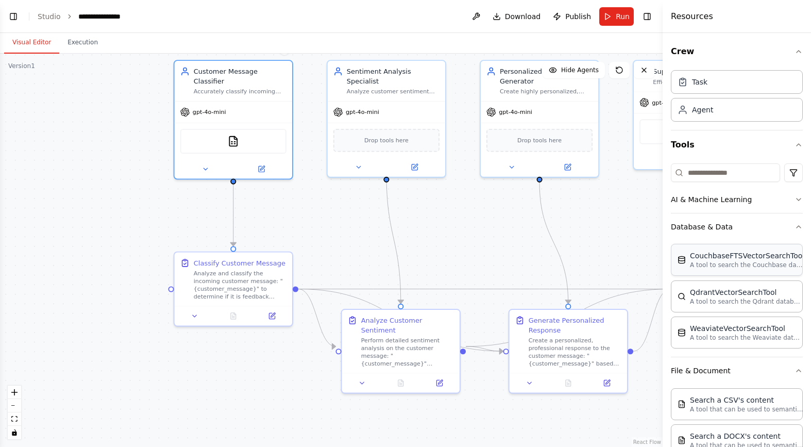
click at [760, 261] on p "A tool to search the Couchbase database for relevant information on internal do…" at bounding box center [746, 265] width 113 height 8
click at [757, 270] on div "CouchbaseFTSVectorSearchTool A tool to search the Couchbase database for releva…" at bounding box center [737, 260] width 132 height 32
click at [754, 295] on div "QdrantVectorSearchTool" at bounding box center [746, 292] width 113 height 10
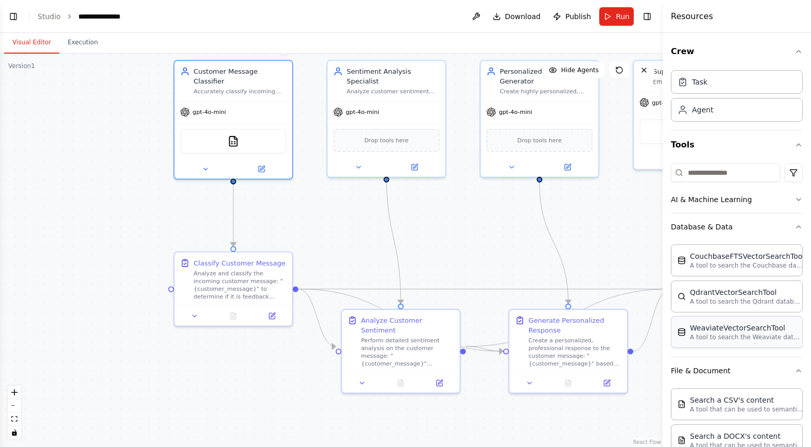
click at [751, 334] on p "A tool to search the Weaviate database for relevant information on internal doc…" at bounding box center [746, 337] width 113 height 8
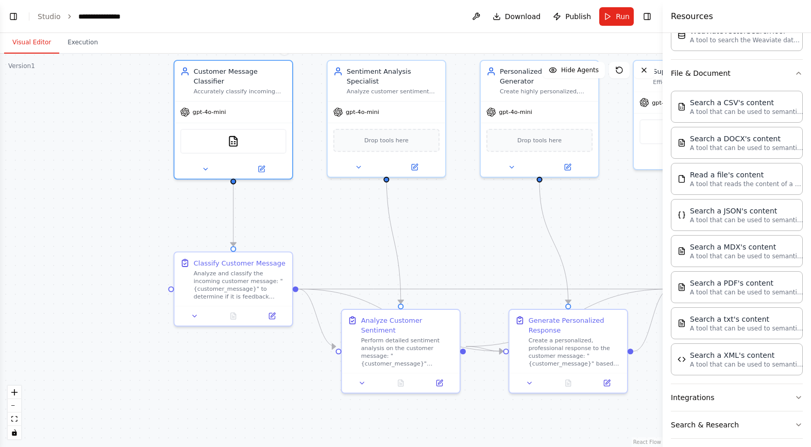
scroll to position [298, 0]
click at [712, 175] on div "Read a file's content" at bounding box center [746, 173] width 113 height 10
click at [239, 138] on div "CSVSearchTool FileReadTool" at bounding box center [233, 139] width 106 height 25
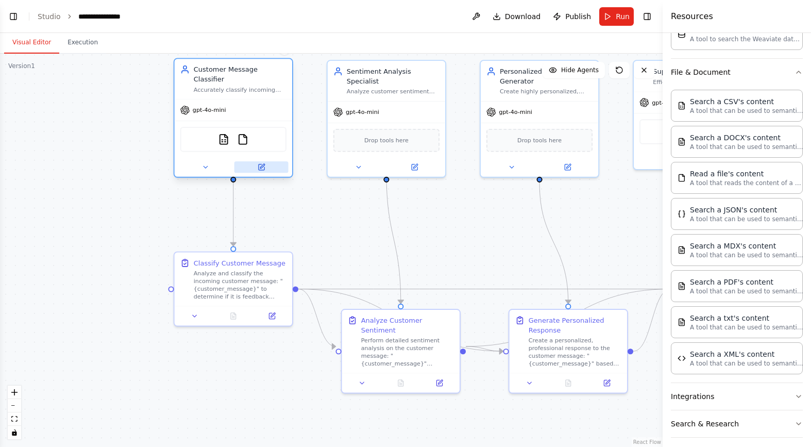
click at [266, 161] on button at bounding box center [261, 166] width 54 height 11
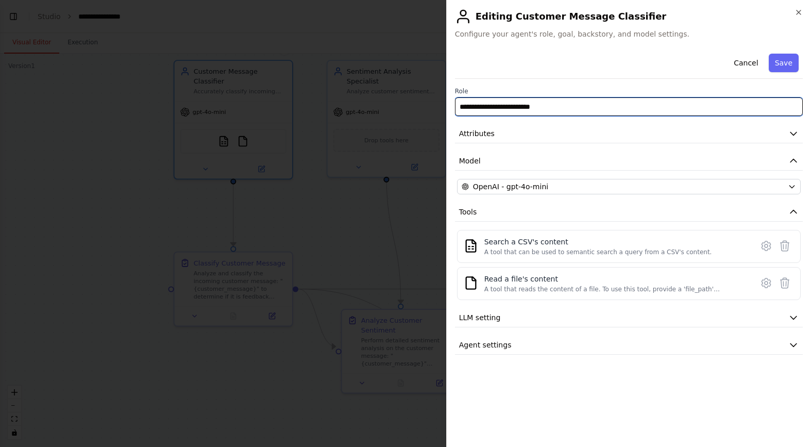
click at [563, 101] on input "**********" at bounding box center [629, 106] width 348 height 19
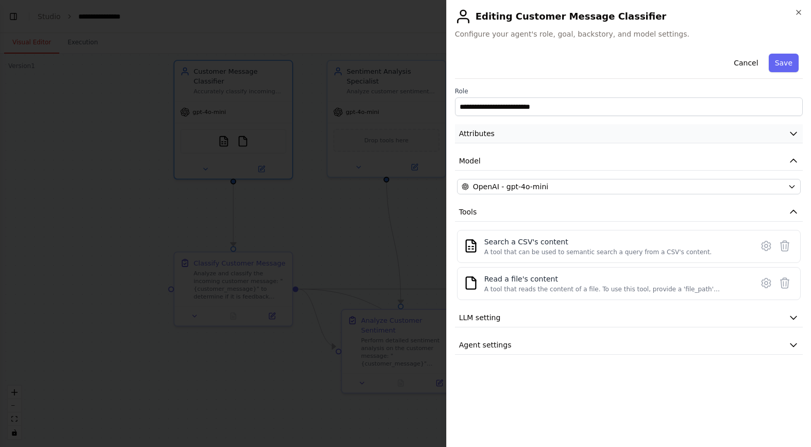
click at [785, 139] on button "Attributes" at bounding box center [629, 133] width 348 height 19
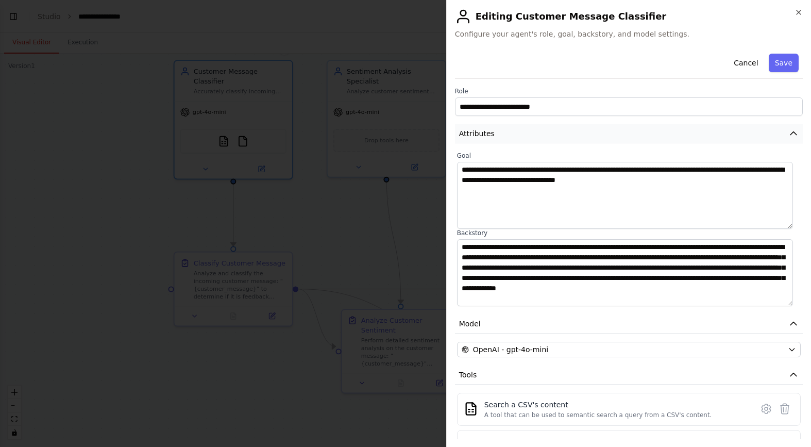
click at [785, 139] on button "Attributes" at bounding box center [629, 133] width 348 height 19
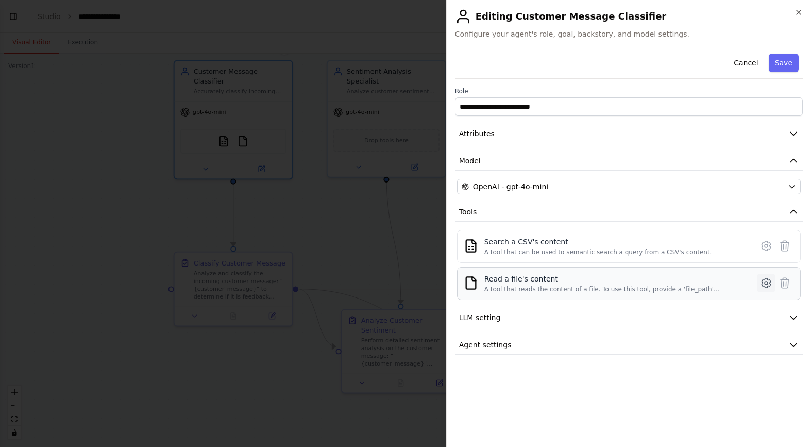
click at [768, 282] on icon at bounding box center [766, 282] width 3 height 3
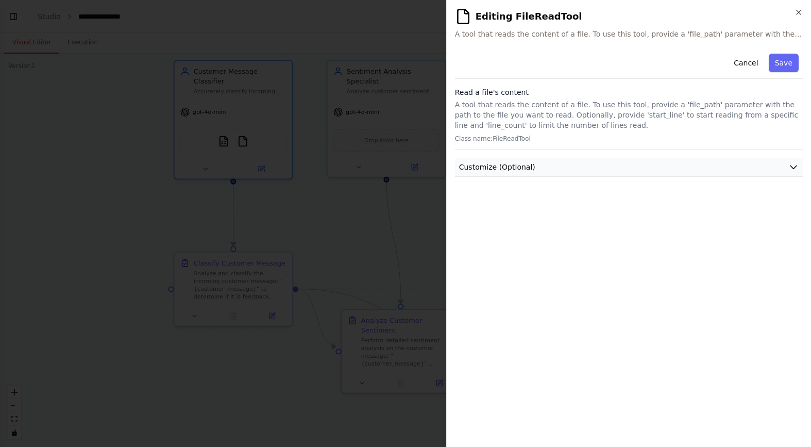
click at [619, 171] on button "Customize (Optional)" at bounding box center [629, 167] width 348 height 19
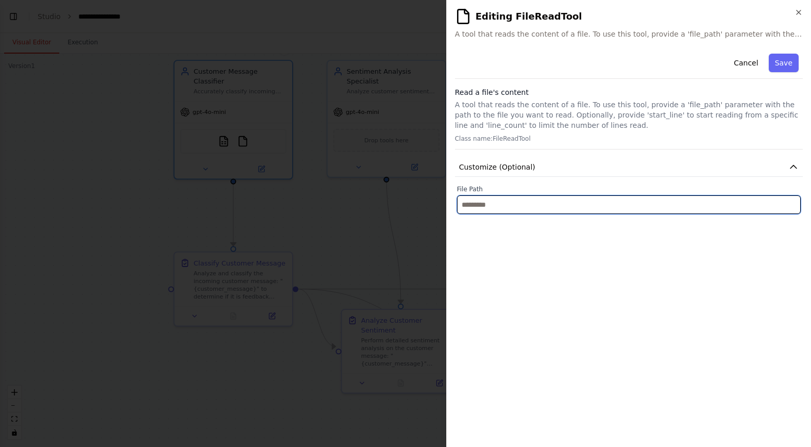
click at [622, 201] on input "text" at bounding box center [629, 204] width 344 height 19
click at [688, 208] on input "text" at bounding box center [629, 204] width 344 height 19
click at [491, 204] on input "text" at bounding box center [629, 204] width 344 height 19
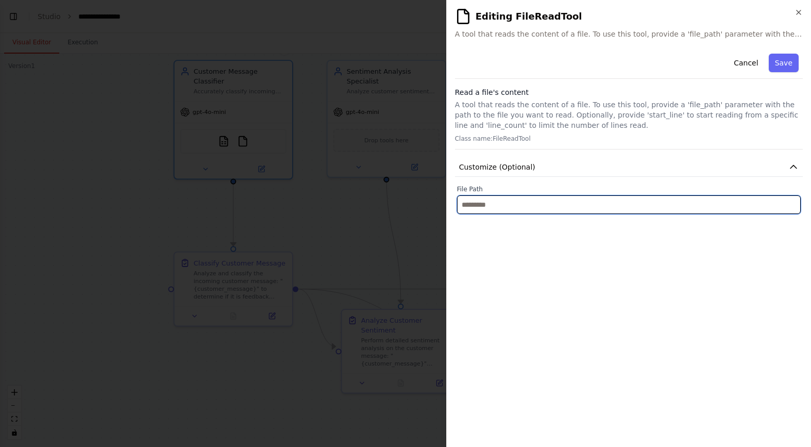
click at [491, 204] on input "text" at bounding box center [629, 204] width 344 height 19
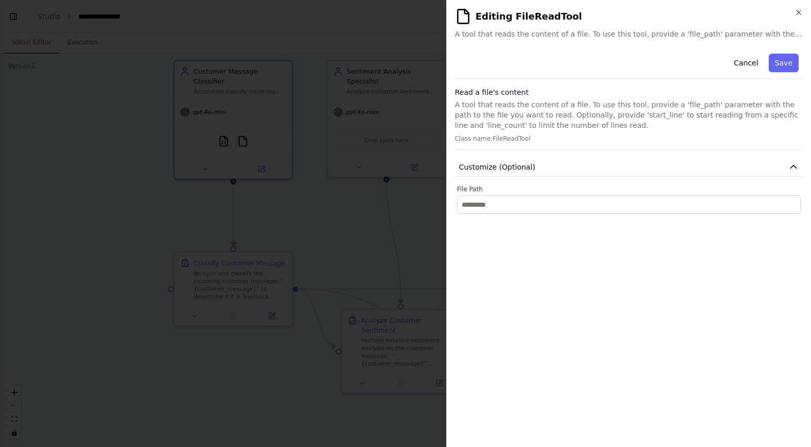
click at [796, 16] on h2 "Editing FileReadTool" at bounding box center [629, 16] width 348 height 16
click at [801, 12] on icon "button" at bounding box center [799, 12] width 8 height 8
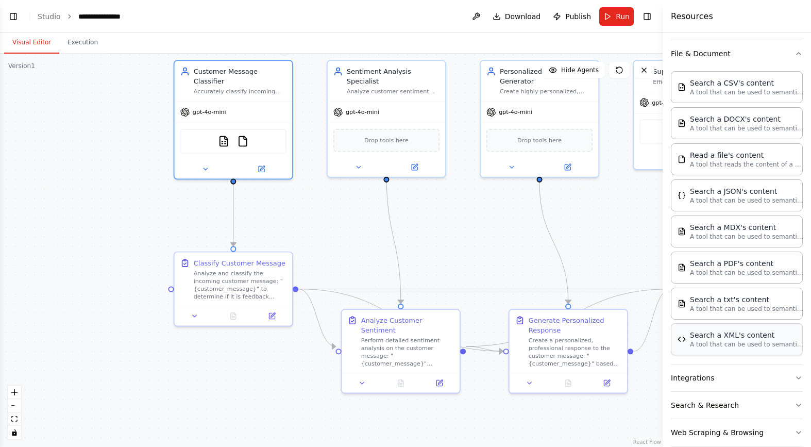
scroll to position [333, 0]
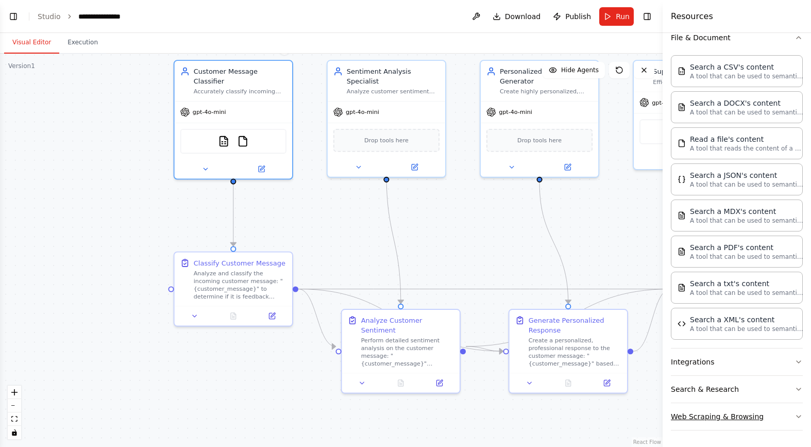
click at [785, 415] on button "Web Scraping & Browsing" at bounding box center [737, 416] width 132 height 27
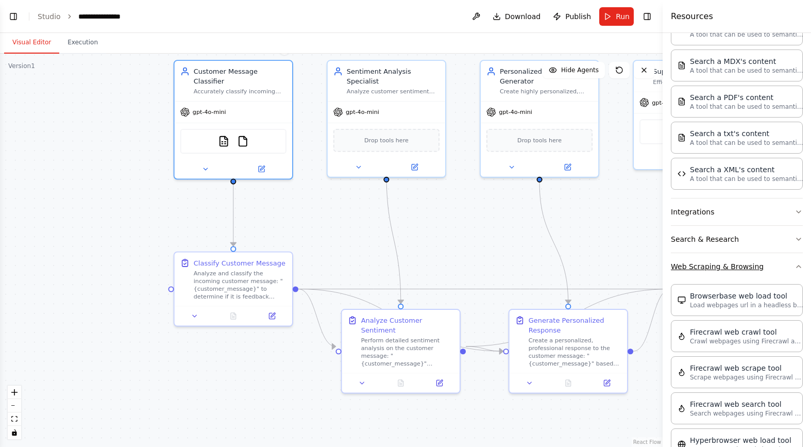
scroll to position [368, 0]
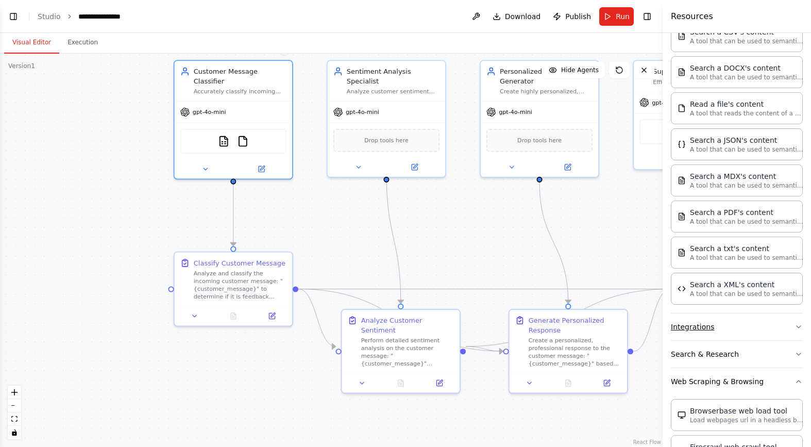
click at [778, 323] on button "Integrations" at bounding box center [737, 326] width 132 height 27
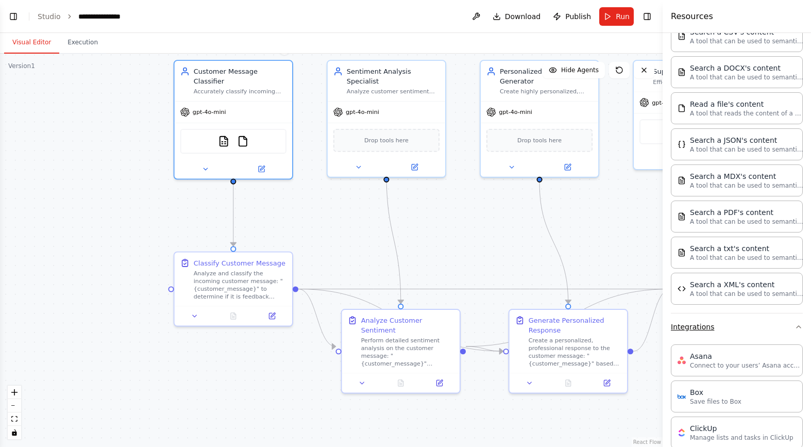
click at [778, 323] on button "Integrations" at bounding box center [737, 326] width 132 height 27
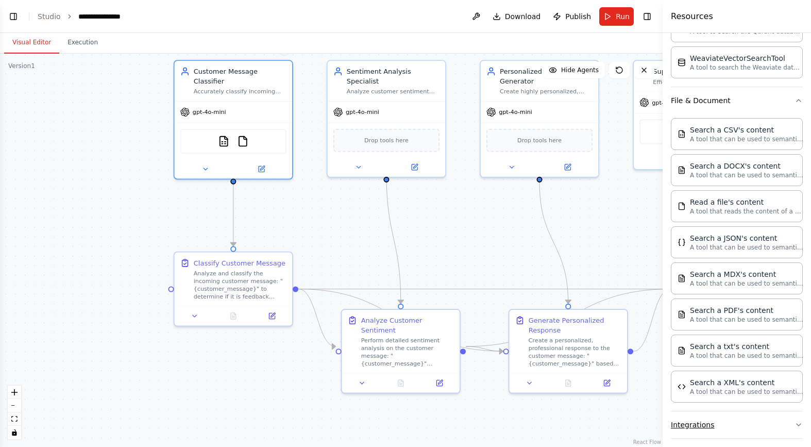
scroll to position [0, 0]
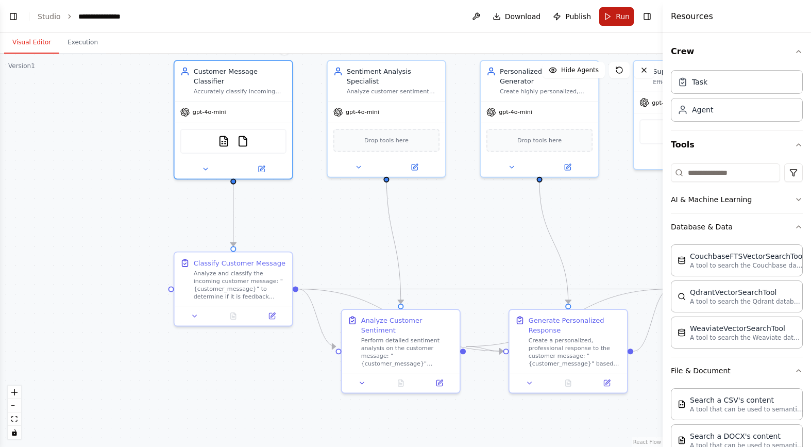
click at [611, 16] on button "Run" at bounding box center [616, 16] width 35 height 19
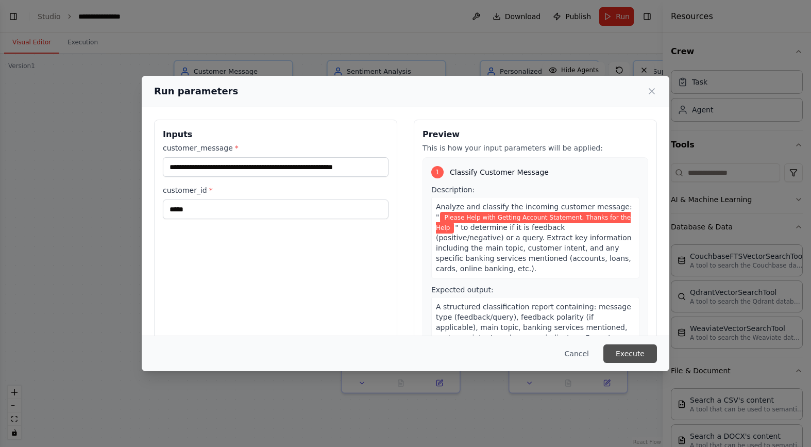
click at [623, 349] on button "Execute" at bounding box center [630, 353] width 54 height 19
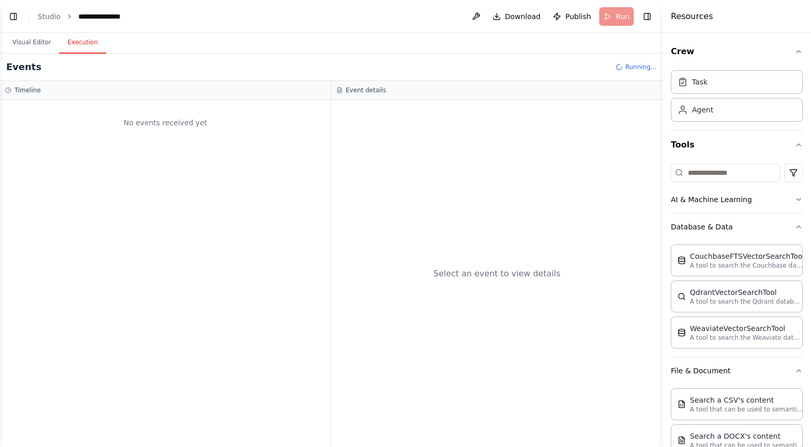
click at [78, 42] on button "Execution" at bounding box center [82, 43] width 47 height 22
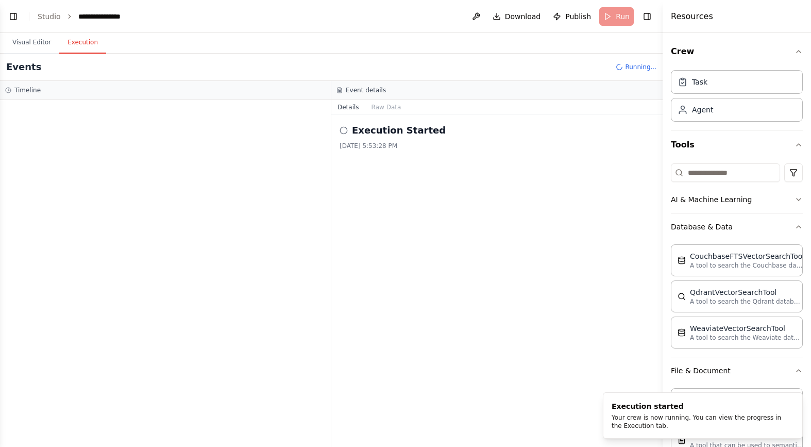
click at [447, 155] on div "Execution Started 8/28/2025, 5:53:28 PM" at bounding box center [496, 281] width 331 height 332
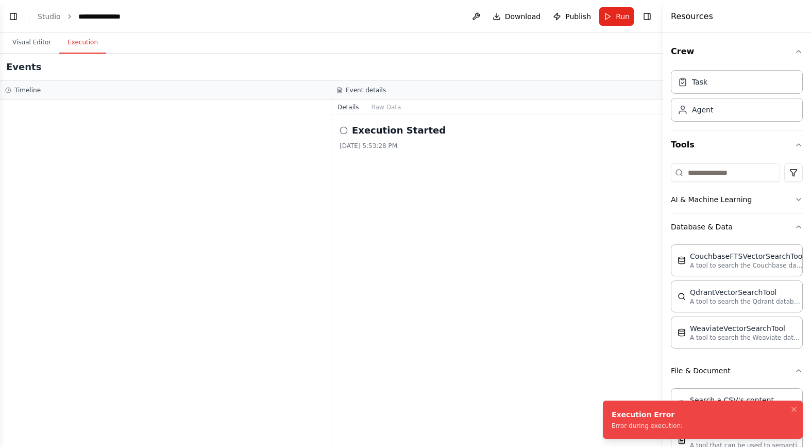
click at [654, 417] on div "Execution Error" at bounding box center [647, 414] width 71 height 10
click at [432, 191] on div "Execution Started 8/28/2025, 5:53:28 PM" at bounding box center [496, 281] width 331 height 332
click at [374, 132] on h2 "Execution Started" at bounding box center [399, 130] width 94 height 14
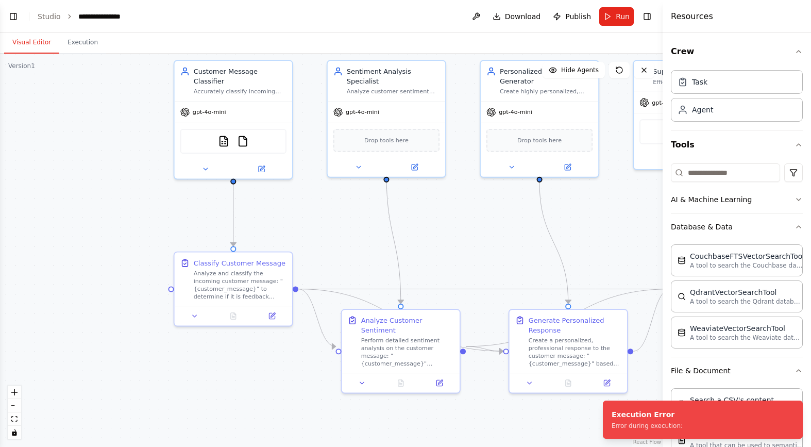
click at [20, 42] on button "Visual Editor" at bounding box center [31, 43] width 55 height 22
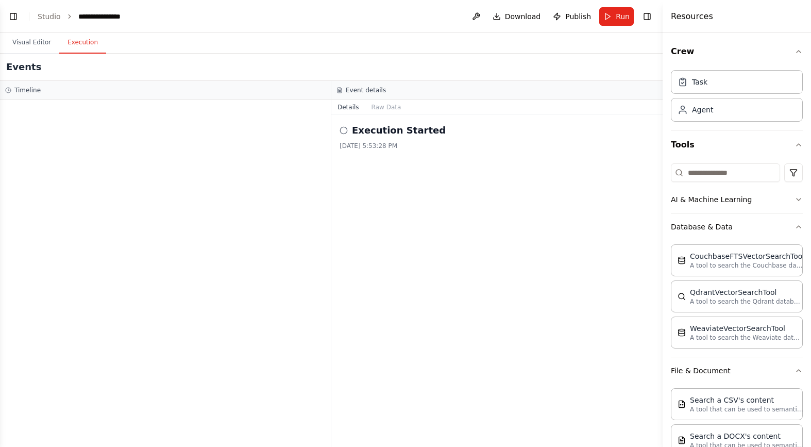
click at [87, 41] on button "Execution" at bounding box center [82, 43] width 47 height 22
